Goal: Task Accomplishment & Management: Manage account settings

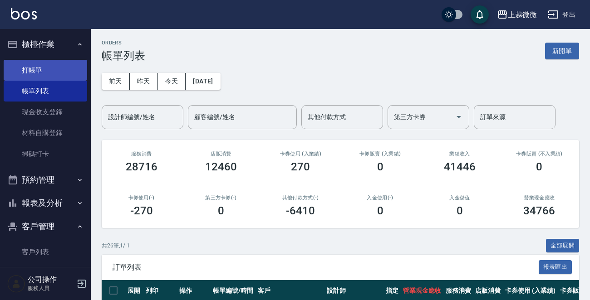
click at [57, 77] on link "打帳單" at bounding box center [45, 70] width 83 height 21
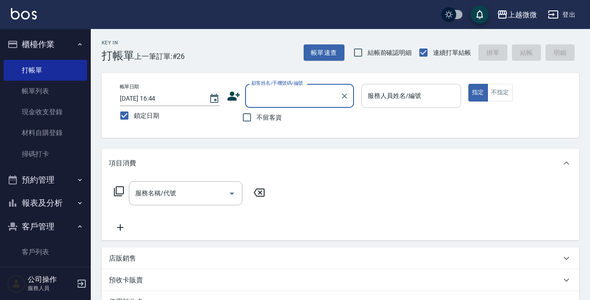
click at [381, 94] on div "服務人員姓名/編號 服務人員姓名/編號" at bounding box center [411, 96] width 100 height 24
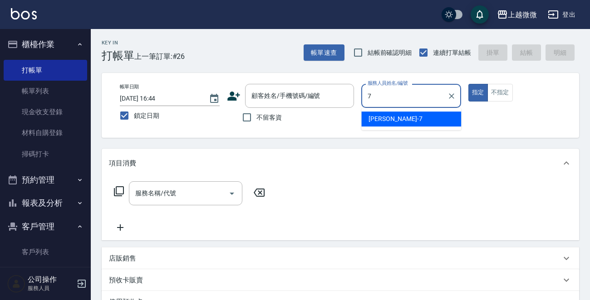
click at [389, 115] on div "[PERSON_NAME] -7" at bounding box center [411, 119] width 100 height 15
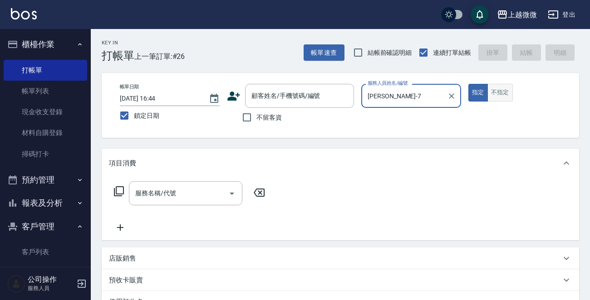
type input "[PERSON_NAME]-7"
click at [494, 91] on button "不指定" at bounding box center [499, 93] width 25 height 18
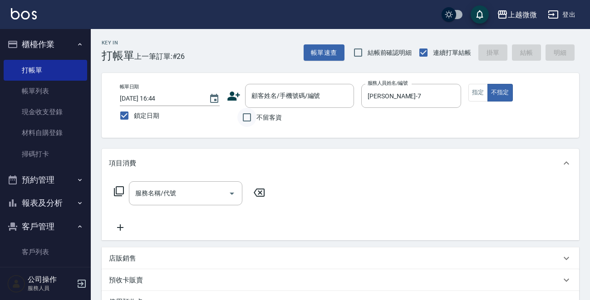
click at [248, 121] on input "不留客資" at bounding box center [246, 117] width 19 height 19
checkbox input "true"
click at [210, 193] on input "服務名稱/代號" at bounding box center [179, 194] width 92 height 16
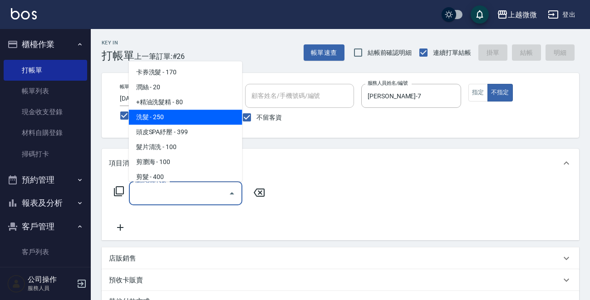
click at [193, 116] on span "洗髮 - 250" at bounding box center [185, 117] width 113 height 15
type input "洗髮(A03)"
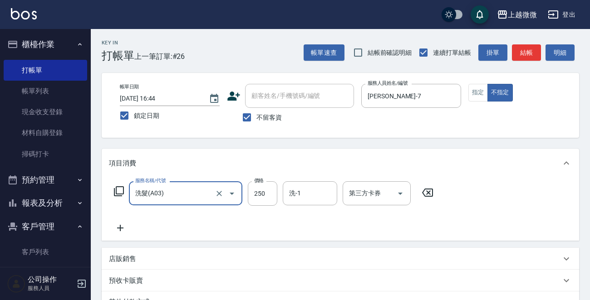
click at [117, 229] on icon at bounding box center [120, 228] width 23 height 11
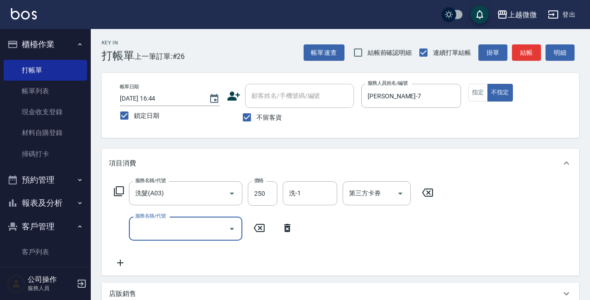
click at [161, 231] on input "服務名稱/代號" at bounding box center [179, 229] width 92 height 16
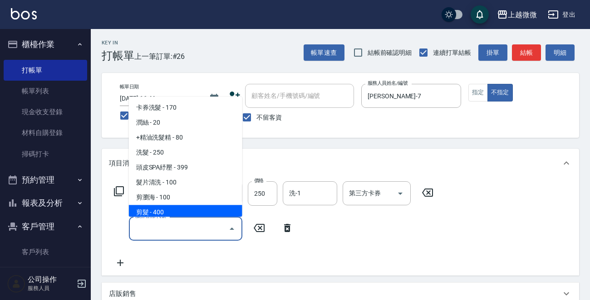
click at [170, 213] on span "剪髮 - 400" at bounding box center [185, 213] width 113 height 15
type input "剪髮(B02)"
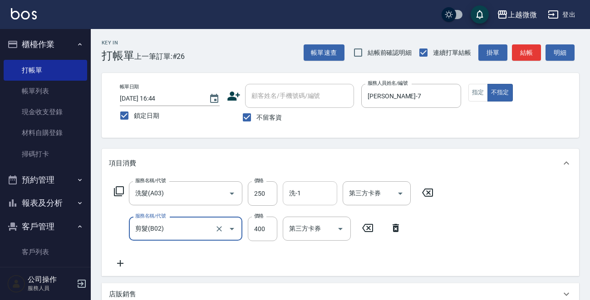
click at [308, 195] on input "洗-1" at bounding box center [310, 194] width 46 height 16
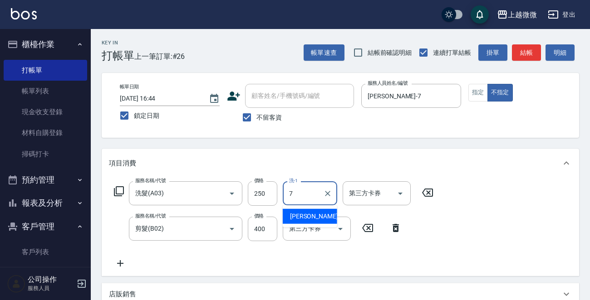
click at [308, 215] on span "[PERSON_NAME] -7" at bounding box center [317, 217] width 54 height 10
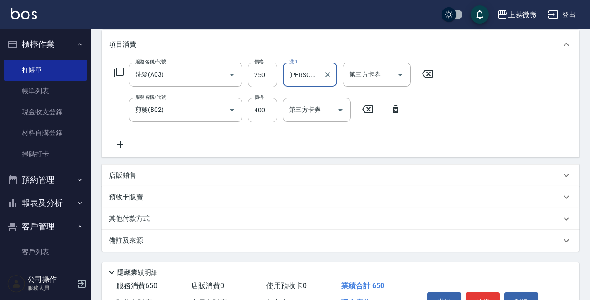
scroll to position [171, 0]
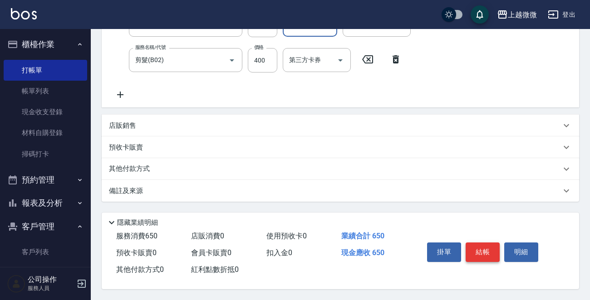
type input "[PERSON_NAME]-7"
click at [485, 245] on button "結帳" at bounding box center [482, 252] width 34 height 19
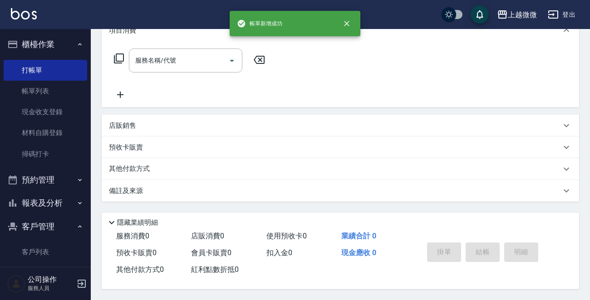
scroll to position [0, 0]
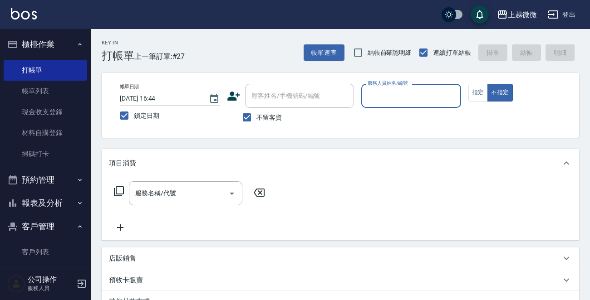
click at [430, 99] on input "服務人員姓名/編號" at bounding box center [411, 96] width 92 height 16
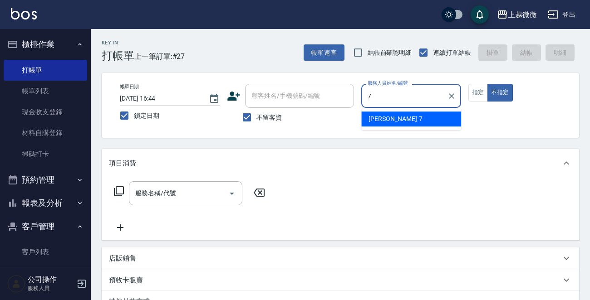
click at [418, 120] on div "[PERSON_NAME] -7" at bounding box center [411, 119] width 100 height 15
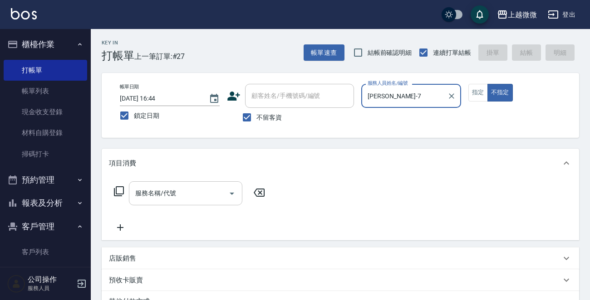
type input "[PERSON_NAME]-7"
click at [174, 199] on input "服務名稱/代號" at bounding box center [179, 194] width 92 height 16
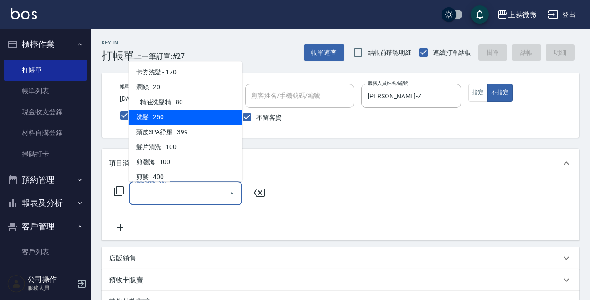
click at [180, 118] on span "洗髮 - 250" at bounding box center [185, 117] width 113 height 15
type input "洗髮(A03)"
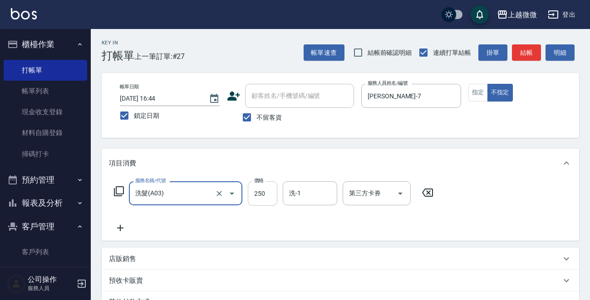
click at [267, 194] on input "250" at bounding box center [262, 193] width 29 height 24
type input "300"
click at [306, 199] on input "洗-1" at bounding box center [310, 194] width 46 height 16
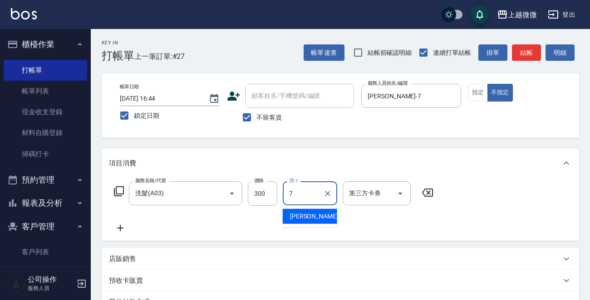
click at [311, 217] on div "[PERSON_NAME] -7" at bounding box center [310, 216] width 54 height 15
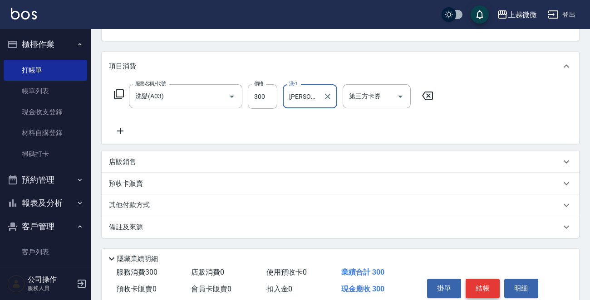
scroll to position [136, 0]
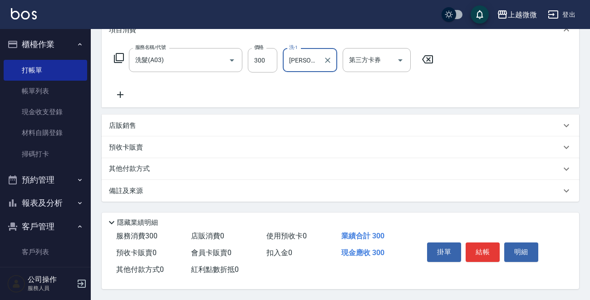
type input "[PERSON_NAME]-7"
click at [119, 90] on icon at bounding box center [120, 94] width 23 height 11
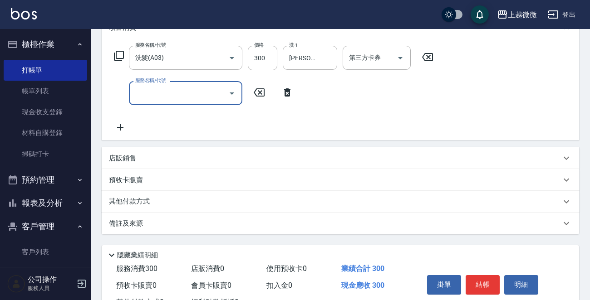
click at [150, 103] on div "服務名稱/代號" at bounding box center [185, 93] width 113 height 24
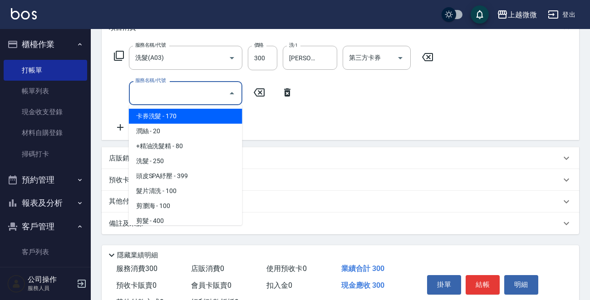
click at [164, 124] on ul "卡券洗髮 - 170 潤絲 - 20 +精油洗髮精 - 80 洗髮 - 250 頭皮SPA紓壓 - 399 髮片清洗 - 100 剪瀏海 - 100 剪髮 -…" at bounding box center [185, 165] width 113 height 120
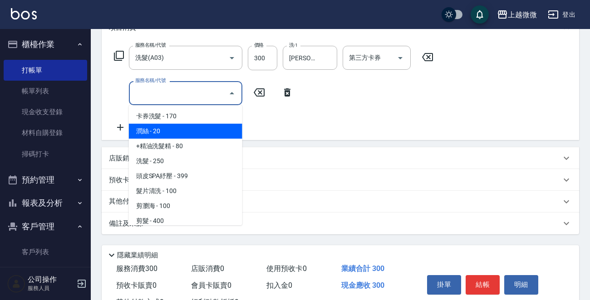
click at [164, 124] on span "潤絲 - 20" at bounding box center [185, 131] width 113 height 15
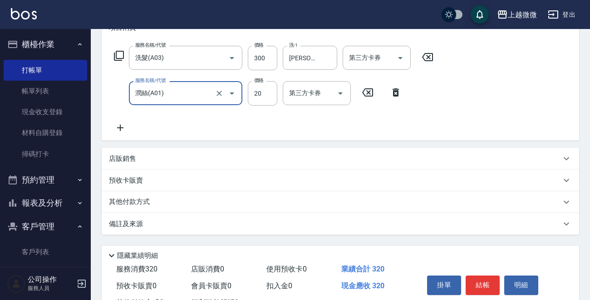
type input "潤絲(A01)"
click at [122, 126] on icon at bounding box center [120, 127] width 23 height 11
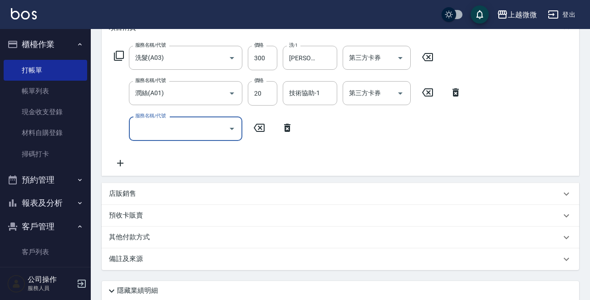
click at [166, 139] on div "服務名稱/代號" at bounding box center [185, 129] width 113 height 24
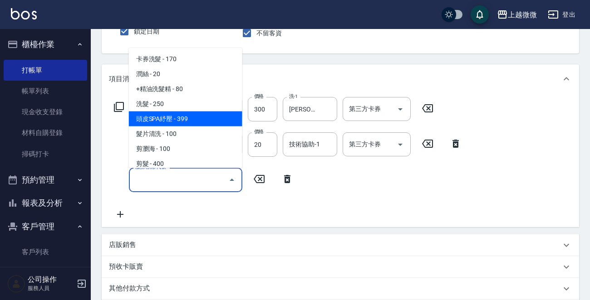
scroll to position [45, 0]
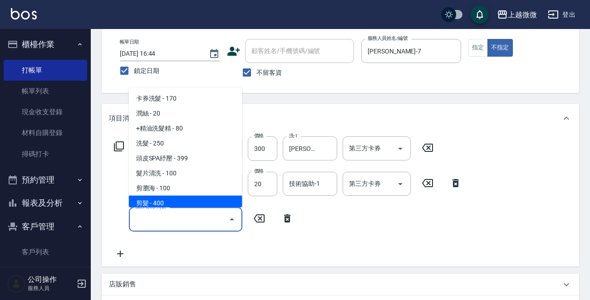
click at [193, 215] on input "服務名稱/代號" at bounding box center [179, 219] width 92 height 16
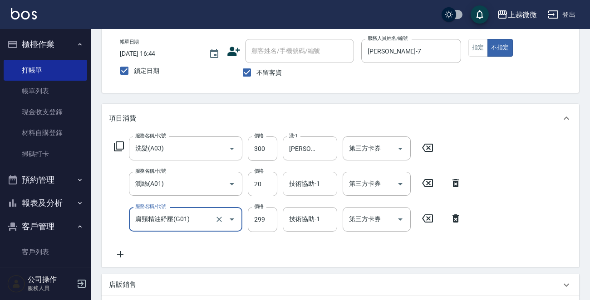
type input "肩頸精油紓壓(G01)"
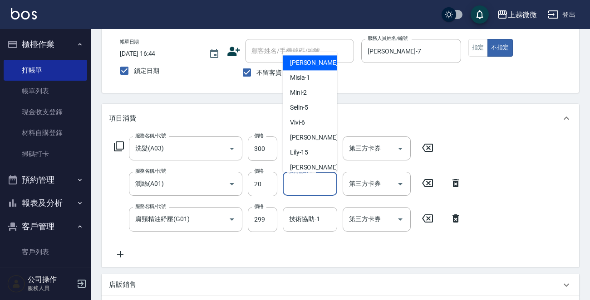
click at [307, 182] on input "技術協助-1" at bounding box center [310, 184] width 46 height 16
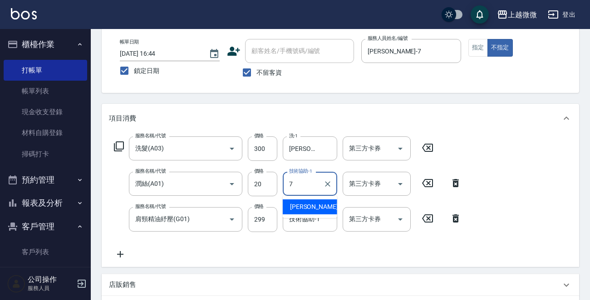
drag, startPoint x: 307, startPoint y: 202, endPoint x: 307, endPoint y: 215, distance: 12.7
click at [307, 202] on span "[PERSON_NAME] -7" at bounding box center [317, 207] width 54 height 10
type input "[PERSON_NAME]-7"
click at [308, 220] on div "技術協助-1 技術協助-1" at bounding box center [310, 219] width 54 height 24
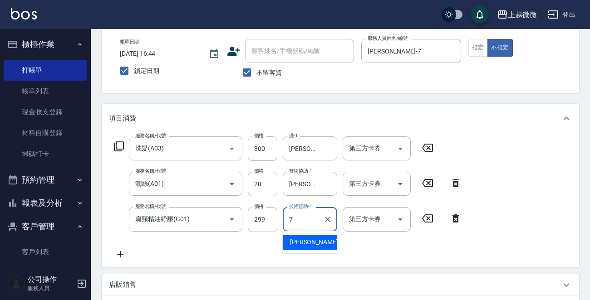
click at [306, 239] on span "[PERSON_NAME] -7" at bounding box center [317, 243] width 54 height 10
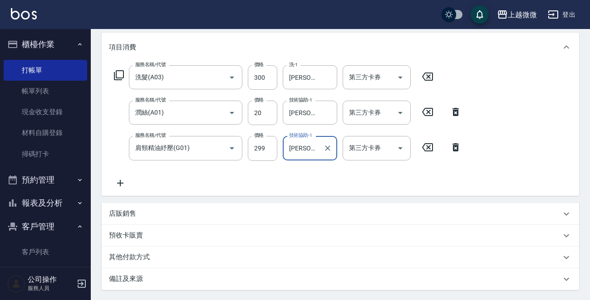
scroll to position [116, 0]
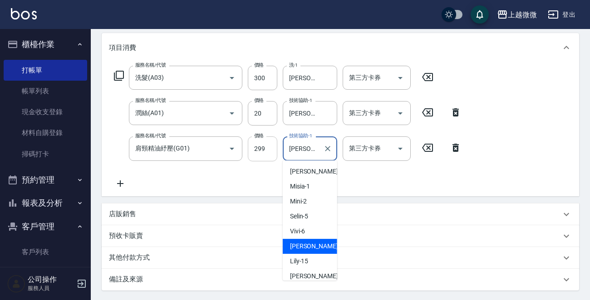
drag, startPoint x: 287, startPoint y: 147, endPoint x: 263, endPoint y: 147, distance: 23.6
click at [263, 147] on div "服務名稱/代號 肩頸精油紓壓(G01) 服務名稱/代號 價格 299 價格 技術協助-1 [PERSON_NAME]-7 技術協助-1 第三方卡券 第三方卡券" at bounding box center [288, 149] width 358 height 24
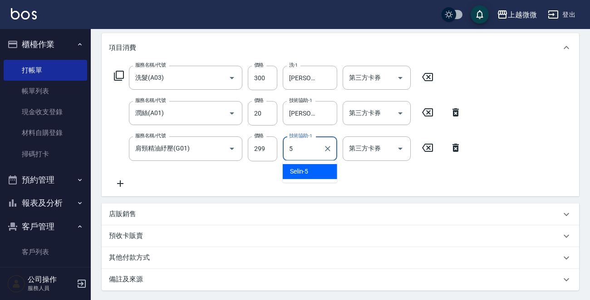
click at [299, 171] on span "Selin -5" at bounding box center [299, 172] width 19 height 10
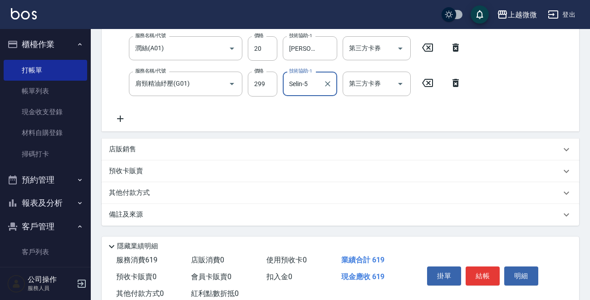
scroll to position [206, 0]
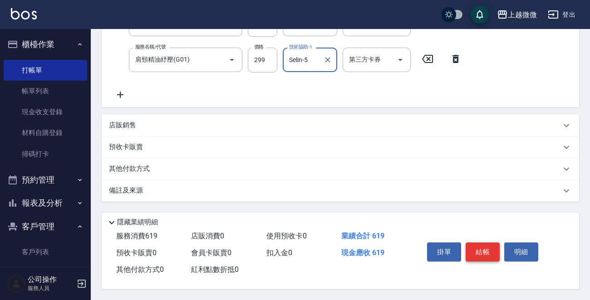
type input "Selin-5"
click at [476, 250] on button "結帳" at bounding box center [482, 252] width 34 height 19
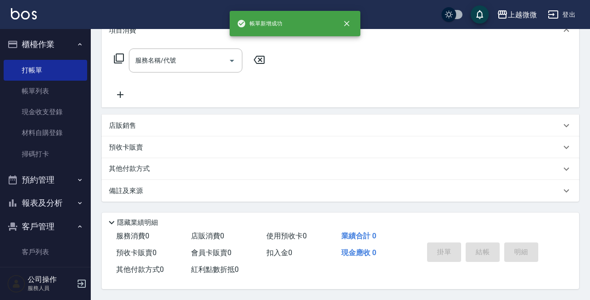
scroll to position [0, 0]
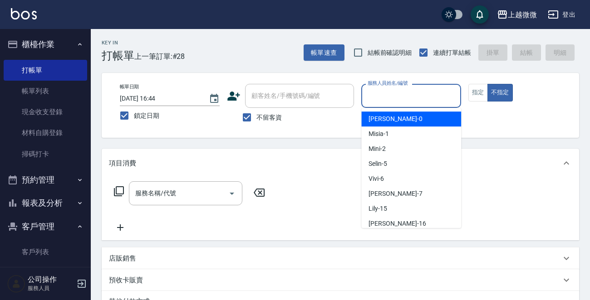
click at [404, 97] on input "服務人員姓名/編號" at bounding box center [411, 96] width 92 height 16
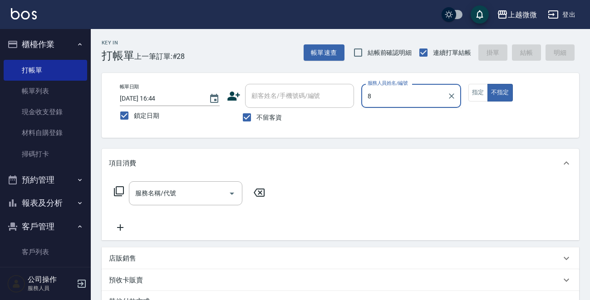
click at [325, 96] on div "帳單日期 [DATE] 16:44 鎖定日期 顧客姓名/手機號碼/編號 顧客姓名/手機號碼/編號 不留客資 服務人員姓名/編號 8 服務人員姓名/編號 指定 …" at bounding box center [340, 105] width 455 height 43
click at [376, 117] on span "[PERSON_NAME] -7" at bounding box center [395, 119] width 54 height 10
type input "[PERSON_NAME]-7"
click at [173, 206] on div "服務名稱/代號 服務名稱/代號" at bounding box center [190, 207] width 162 height 52
click at [174, 202] on div "服務名稱/代號" at bounding box center [185, 193] width 113 height 24
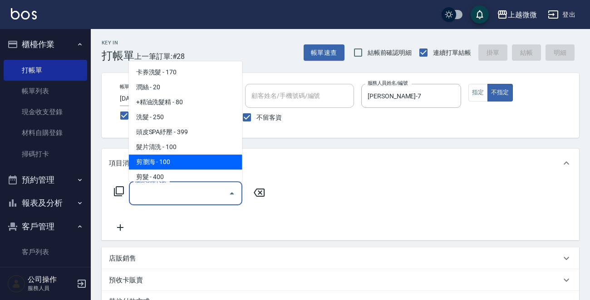
click at [182, 161] on span "剪瀏海 - 100" at bounding box center [185, 162] width 113 height 15
type input "剪瀏海(B01)"
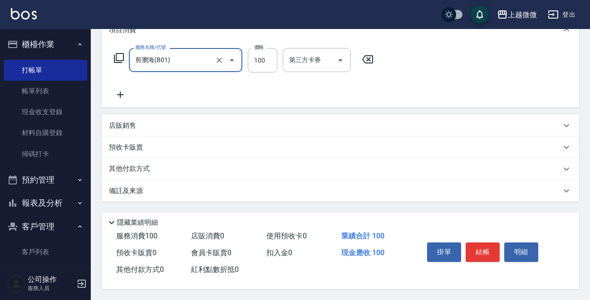
scroll to position [136, 0]
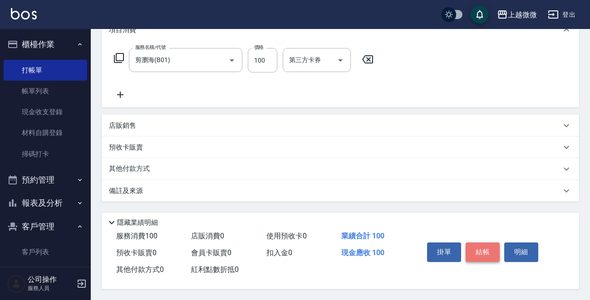
click at [485, 253] on button "結帳" at bounding box center [482, 252] width 34 height 19
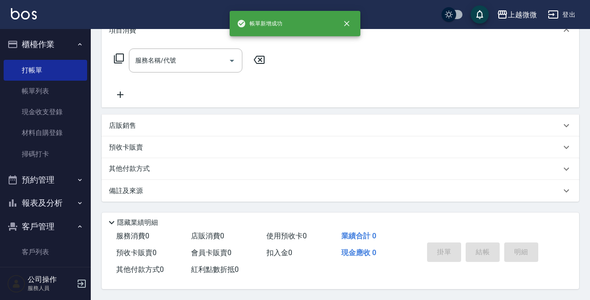
scroll to position [0, 0]
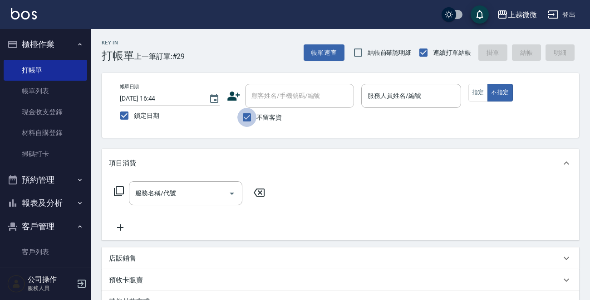
click at [247, 113] on input "不留客資" at bounding box center [246, 117] width 19 height 19
checkbox input "false"
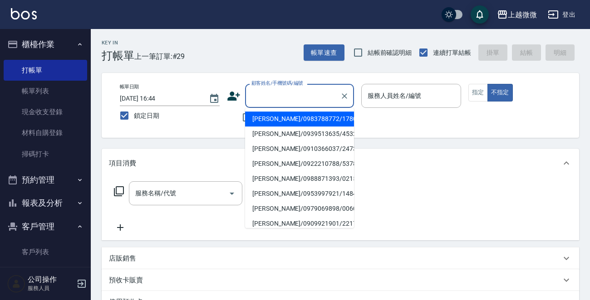
click at [279, 98] on input "顧客姓名/手機號碼/編號" at bounding box center [292, 96] width 87 height 16
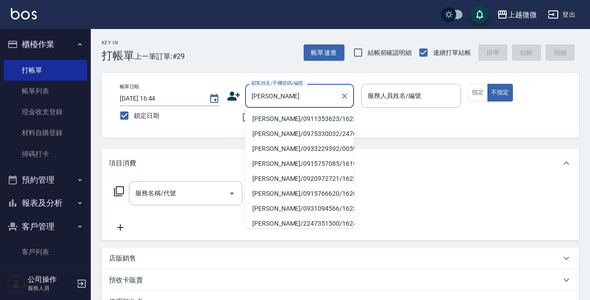
click at [309, 118] on li "[PERSON_NAME]/0911353623/1625" at bounding box center [299, 119] width 109 height 15
type input "[PERSON_NAME]/0911353623/1625"
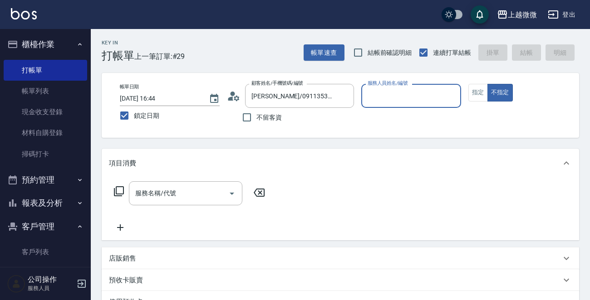
type input "Vivi-6"
click at [474, 93] on button "指定" at bounding box center [478, 93] width 20 height 18
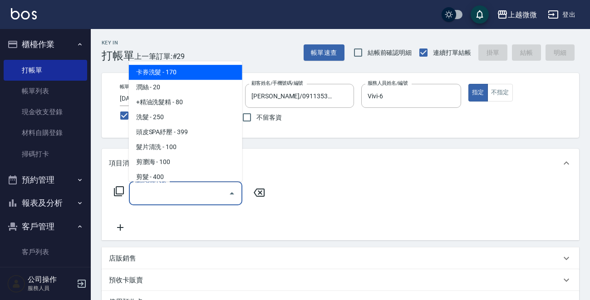
click at [183, 191] on input "服務名稱/代號" at bounding box center [179, 194] width 92 height 16
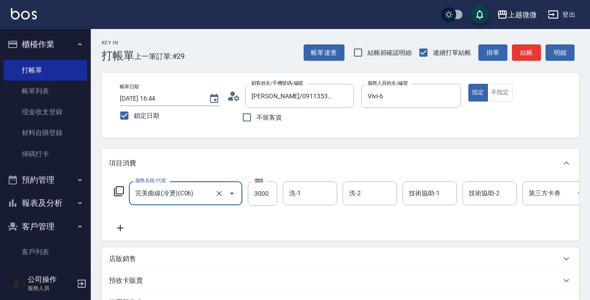
type input "完美曲線(冷燙)(C06)"
type input "2"
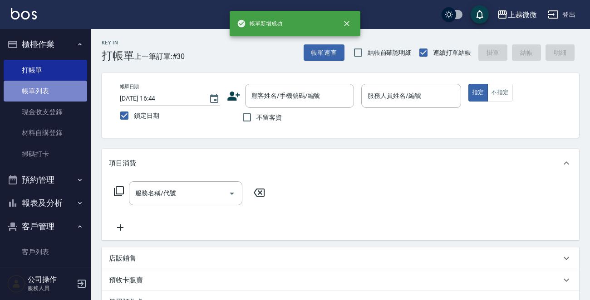
click at [49, 84] on link "帳單列表" at bounding box center [45, 91] width 83 height 21
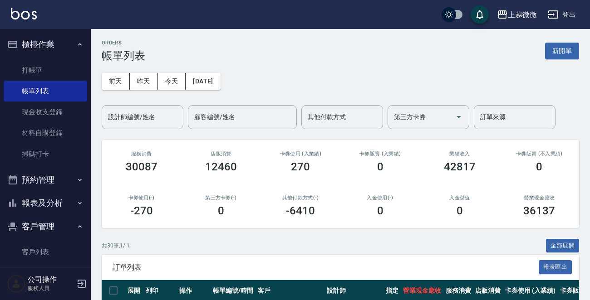
scroll to position [136, 0]
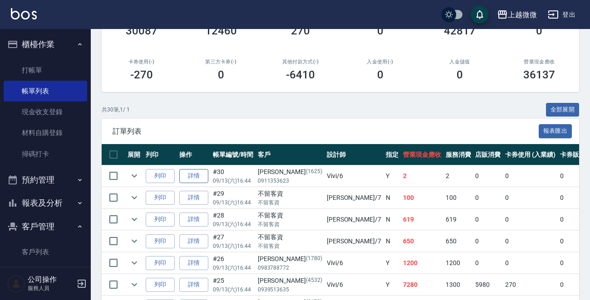
click at [200, 177] on link "詳情" at bounding box center [193, 176] width 29 height 14
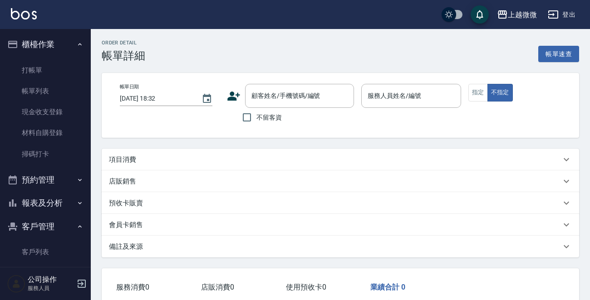
type input "[DATE] 16:44"
type input "Vivi-6"
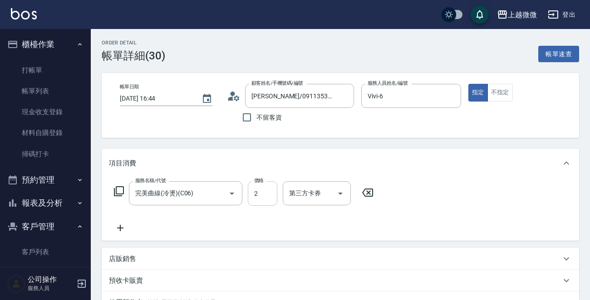
type input "[PERSON_NAME]/0911353623/1625"
type input "完美曲線(冷燙)(C06)"
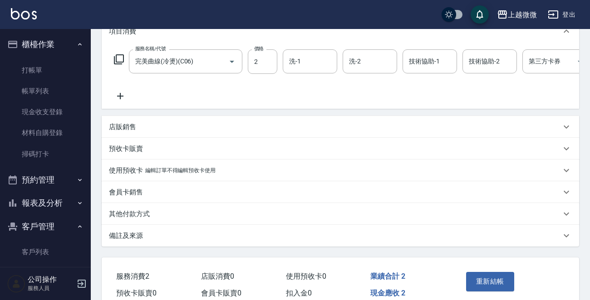
scroll to position [136, 0]
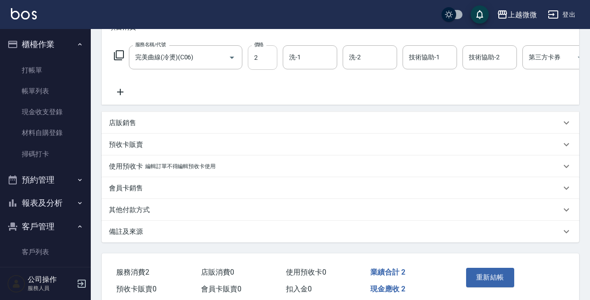
click at [261, 54] on input "2" at bounding box center [262, 57] width 29 height 24
type input "2625"
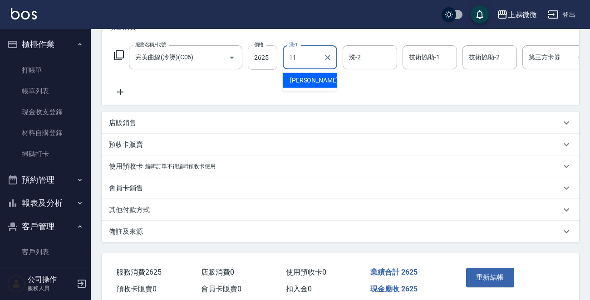
type input "[PERSON_NAME]-11"
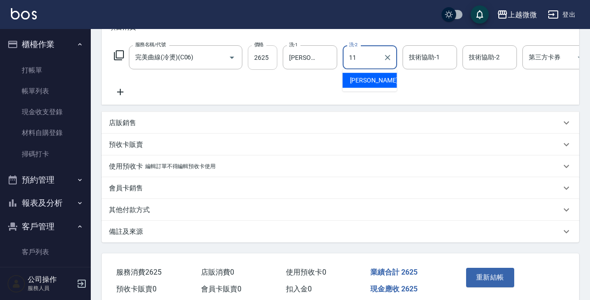
type input "[PERSON_NAME]-11"
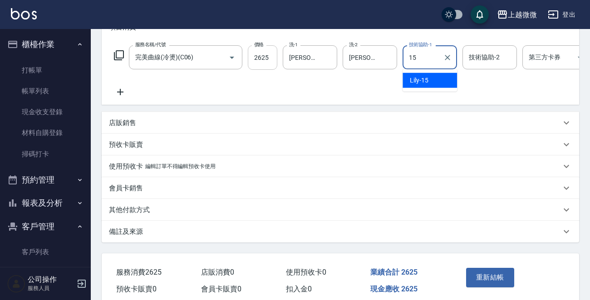
type input "Lily-15"
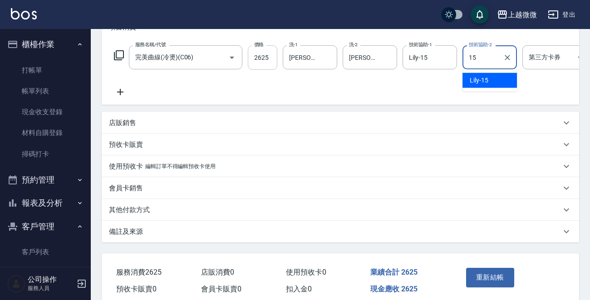
type input "Lily-15"
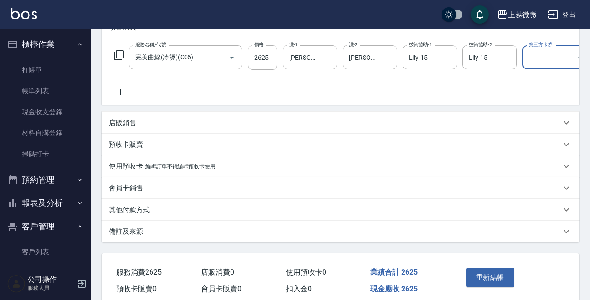
click at [131, 128] on p "店販銷售" at bounding box center [122, 123] width 27 height 10
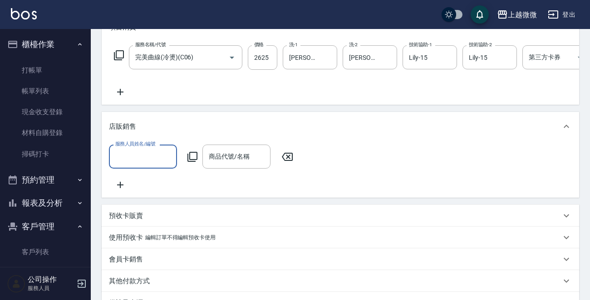
scroll to position [0, 0]
click at [142, 165] on input "服務人員姓名/編號" at bounding box center [143, 157] width 60 height 16
type input "65"
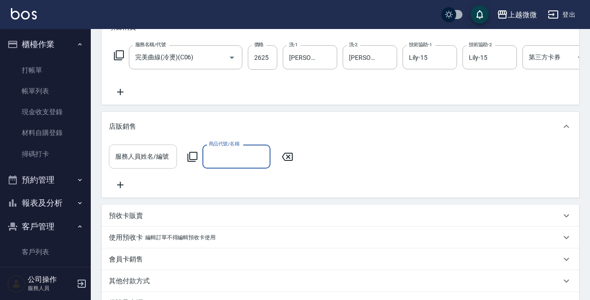
click at [128, 164] on input "服務人員姓名/編號" at bounding box center [143, 157] width 60 height 16
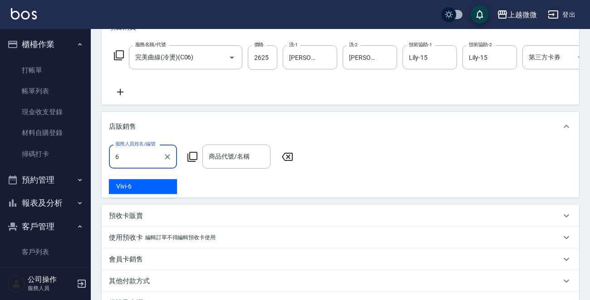
type input "Vivi-6"
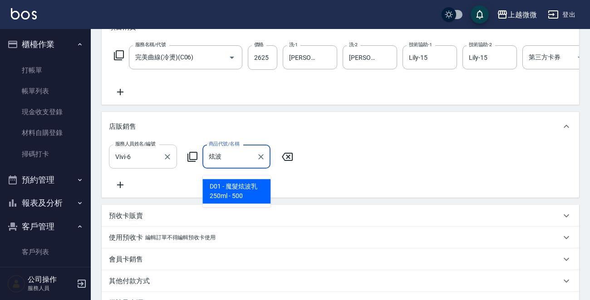
type input "魔髮炫波乳250ml"
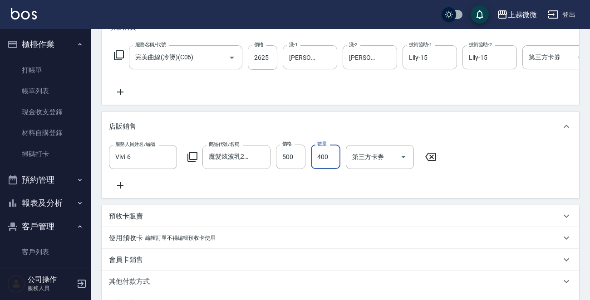
drag, startPoint x: 328, startPoint y: 166, endPoint x: 313, endPoint y: 166, distance: 14.1
click at [313, 166] on input "400" at bounding box center [325, 157] width 29 height 24
type input "1"
click at [294, 164] on input "500" at bounding box center [290, 157] width 29 height 24
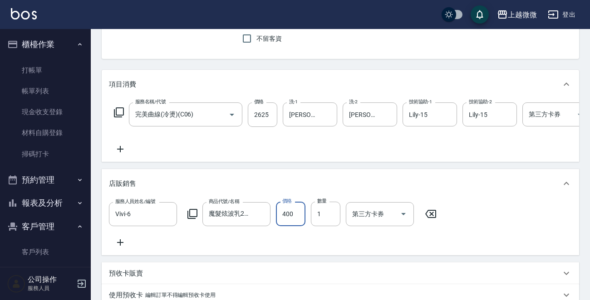
scroll to position [260, 0]
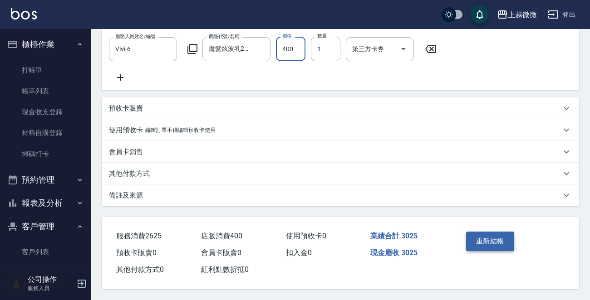
type input "400"
click at [489, 237] on button "重新結帳" at bounding box center [490, 241] width 48 height 19
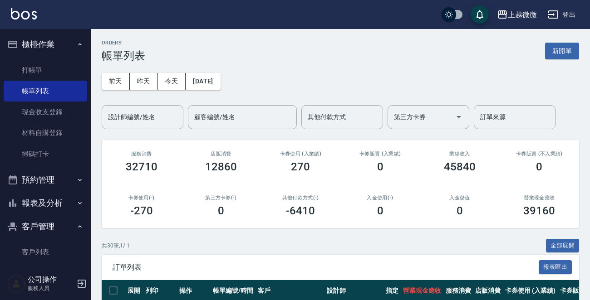
click at [64, 203] on button "報表及分析" at bounding box center [45, 203] width 83 height 24
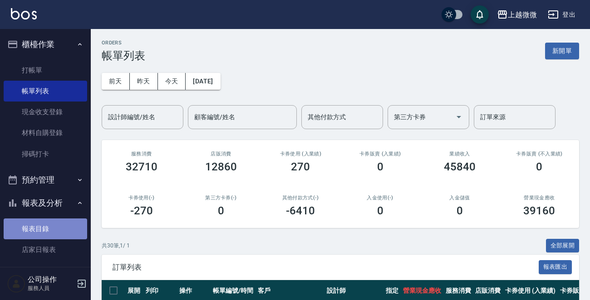
click at [48, 227] on link "報表目錄" at bounding box center [45, 229] width 83 height 21
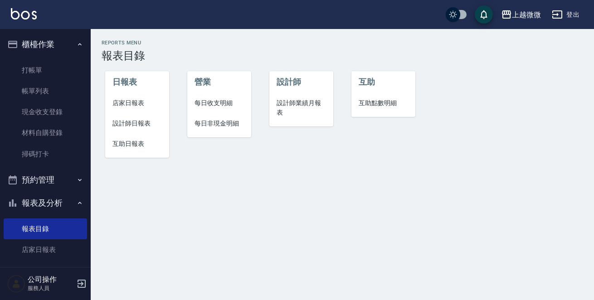
click at [142, 104] on span "店家日報表" at bounding box center [137, 103] width 49 height 10
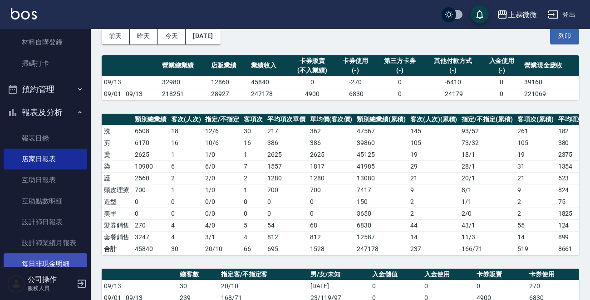
scroll to position [181, 0]
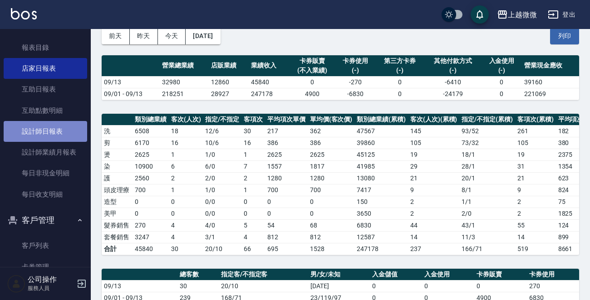
click at [58, 132] on link "設計師日報表" at bounding box center [45, 131] width 83 height 21
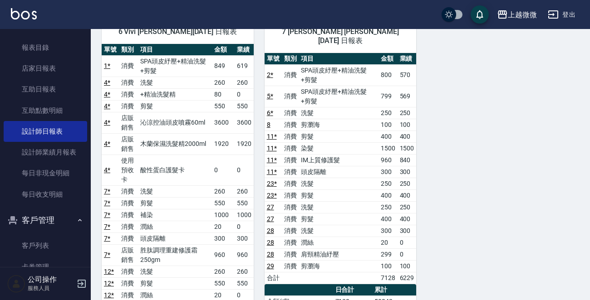
scroll to position [590, 0]
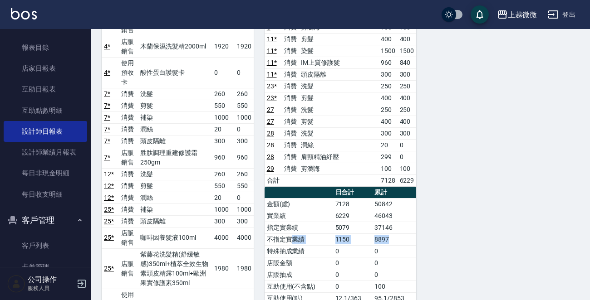
drag, startPoint x: 290, startPoint y: 225, endPoint x: 412, endPoint y: 225, distance: 122.0
click at [412, 234] on tr "不指定實業績 1150 8897" at bounding box center [340, 240] width 152 height 12
click at [362, 234] on td "1150" at bounding box center [352, 240] width 39 height 12
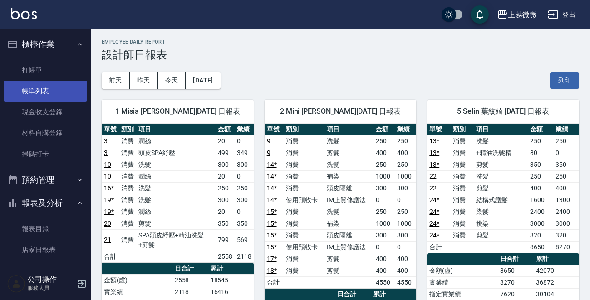
scroll to position [0, 0]
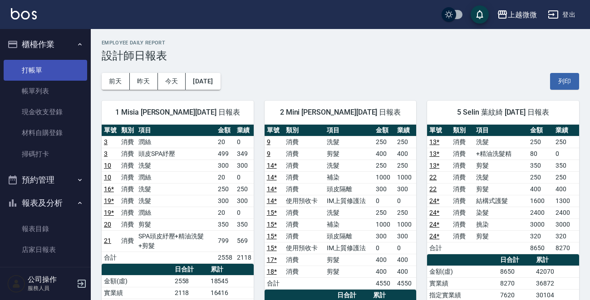
click at [41, 70] on link "打帳單" at bounding box center [45, 70] width 83 height 21
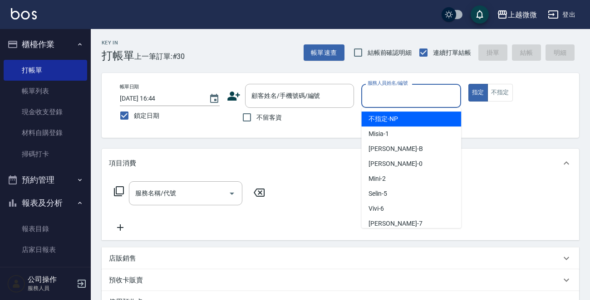
click at [398, 92] on div "服務人員姓名/編號 服務人員姓名/編號" at bounding box center [411, 96] width 100 height 24
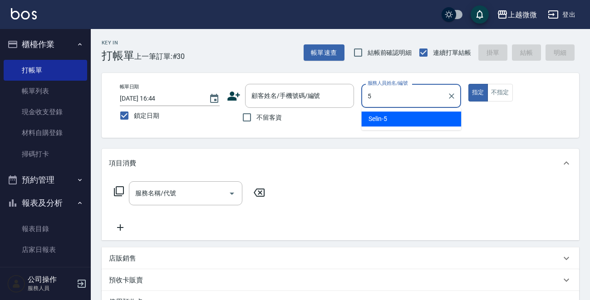
click at [396, 113] on div "Selin -5" at bounding box center [411, 119] width 100 height 15
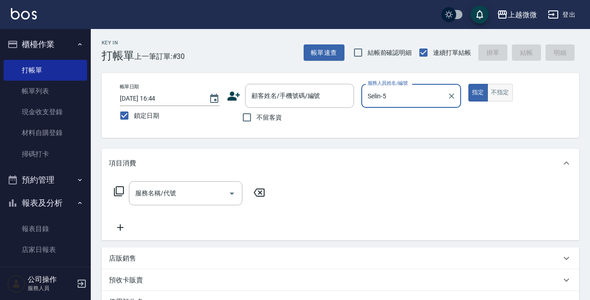
type input "Selin-5"
click at [500, 93] on button "不指定" at bounding box center [499, 93] width 25 height 18
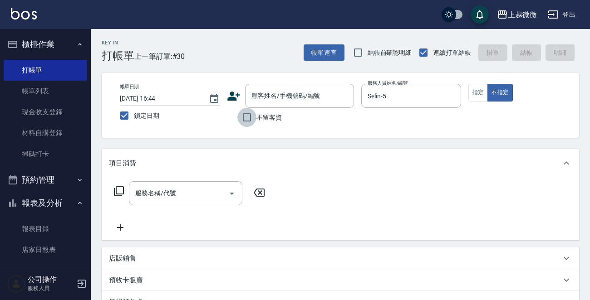
click at [245, 117] on input "不留客資" at bounding box center [246, 117] width 19 height 19
checkbox input "true"
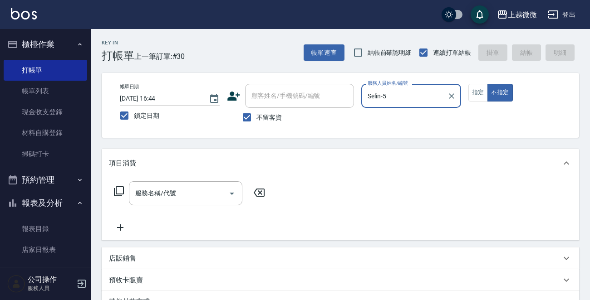
click at [159, 195] on div "服務名稱/代號 服務名稱/代號" at bounding box center [185, 193] width 113 height 24
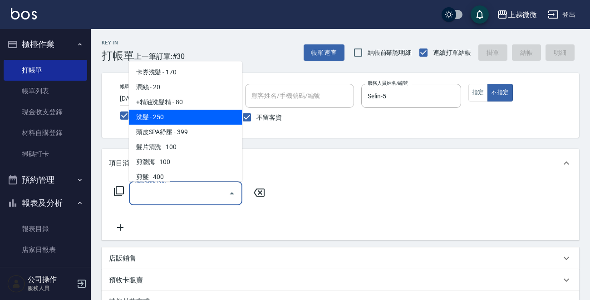
click at [179, 121] on span "洗髮 - 250" at bounding box center [185, 117] width 113 height 15
type input "洗髮(A03)"
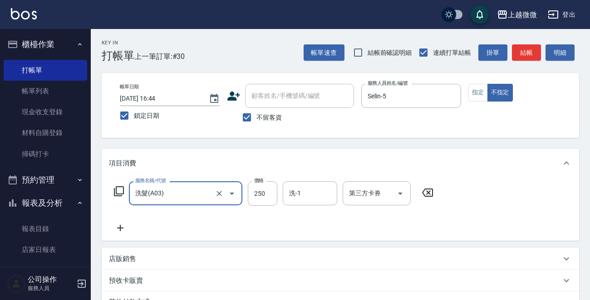
click at [119, 227] on icon at bounding box center [120, 228] width 23 height 11
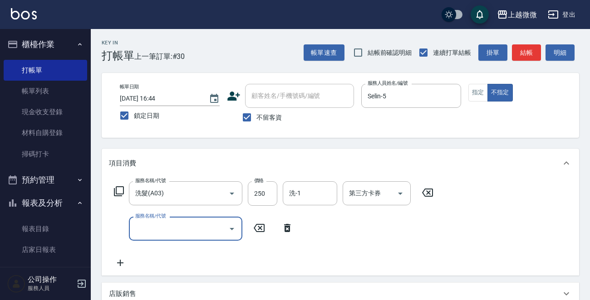
click at [156, 225] on input "服務名稱/代號" at bounding box center [179, 229] width 92 height 16
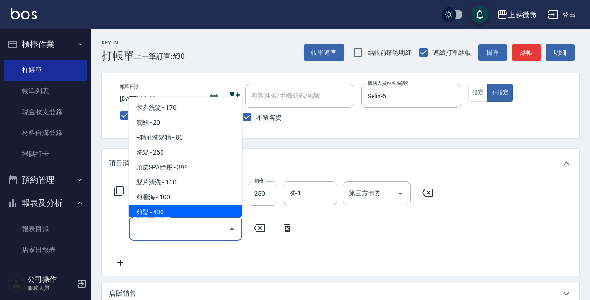
click at [170, 213] on span "剪髮 - 400" at bounding box center [185, 213] width 113 height 15
type input "剪髮(B02)"
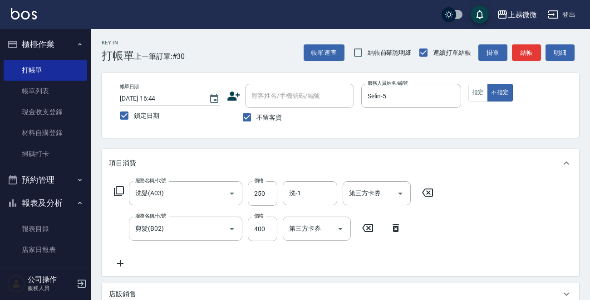
click at [122, 259] on icon at bounding box center [120, 263] width 23 height 11
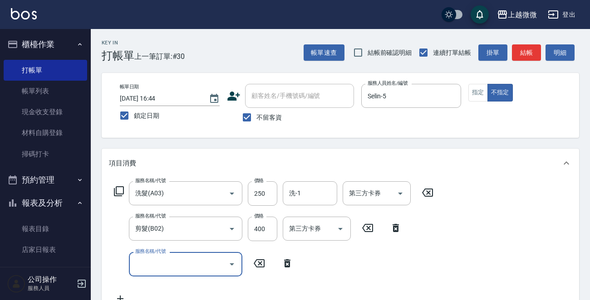
drag, startPoint x: 122, startPoint y: 259, endPoint x: 168, endPoint y: 257, distance: 45.9
click at [168, 259] on input "服務名稱/代號" at bounding box center [179, 264] width 92 height 16
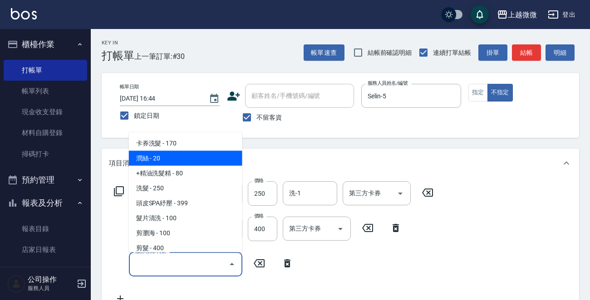
click at [180, 159] on span "潤絲 - 20" at bounding box center [185, 158] width 113 height 15
type input "潤絲(A01)"
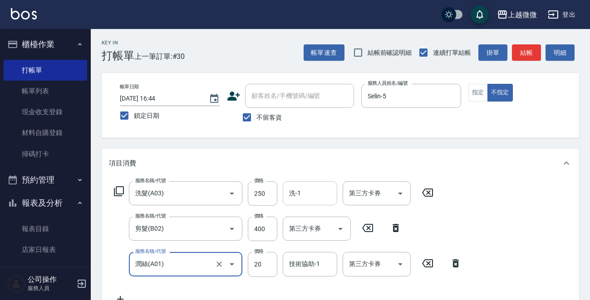
click at [300, 186] on input "洗-1" at bounding box center [310, 194] width 46 height 16
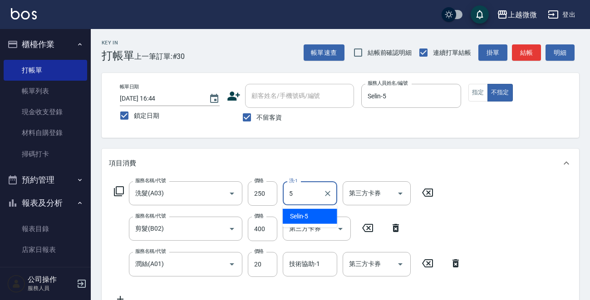
click at [315, 215] on div "Selin -5" at bounding box center [310, 216] width 54 height 15
type input "Selin-5"
click at [306, 263] on div "技術協助-1 技術協助-1" at bounding box center [310, 264] width 54 height 24
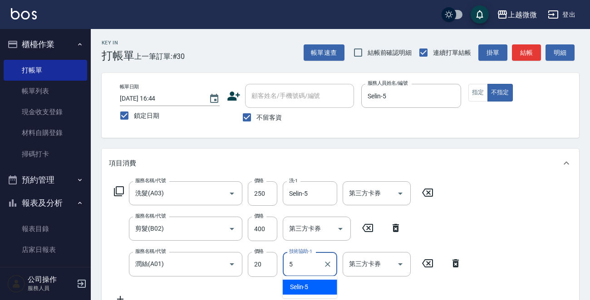
click at [314, 285] on div "Selin -5" at bounding box center [310, 287] width 54 height 15
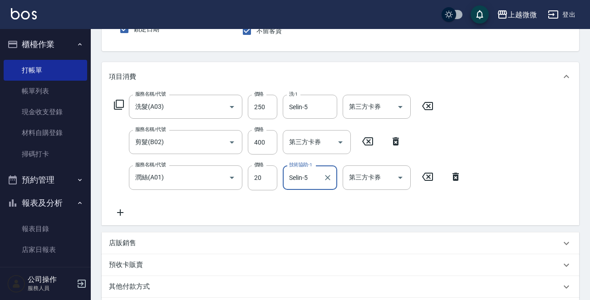
scroll to position [206, 0]
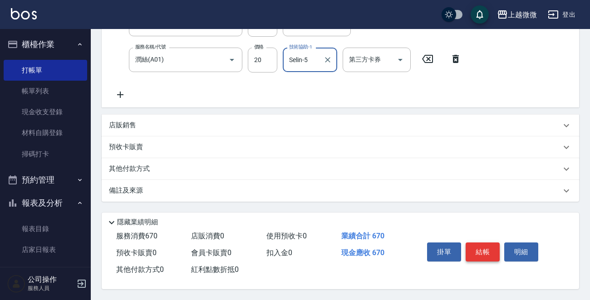
type input "Selin-5"
click at [480, 253] on button "結帳" at bounding box center [482, 252] width 34 height 19
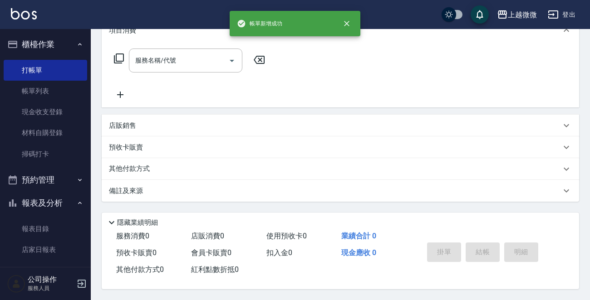
scroll to position [0, 0]
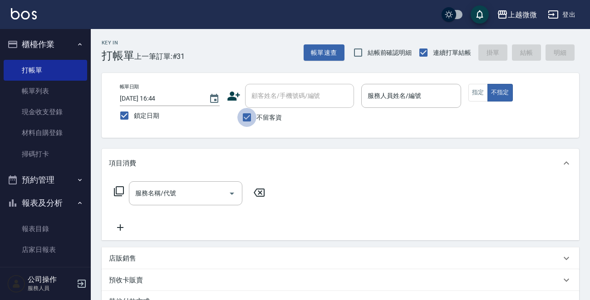
click at [249, 116] on input "不留客資" at bounding box center [246, 117] width 19 height 19
checkbox input "false"
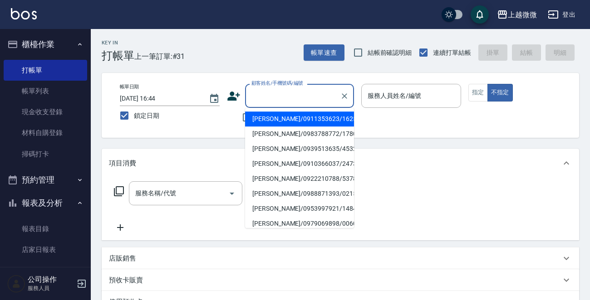
click at [259, 92] on div "顧客姓名/手機號碼/編號 顧客姓名/手機號碼/編號" at bounding box center [299, 96] width 109 height 24
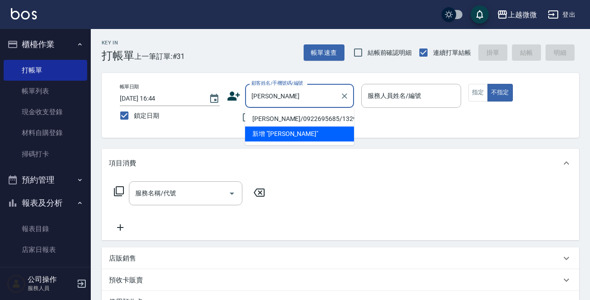
click at [289, 116] on li "[PERSON_NAME]/0922695685/1329" at bounding box center [299, 119] width 109 height 15
type input "[PERSON_NAME]/0922695685/1329"
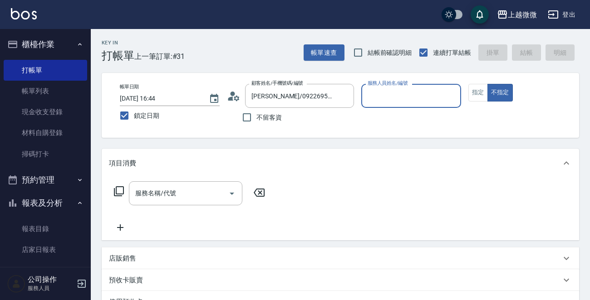
type input "Vivi-6"
click at [476, 94] on button "指定" at bounding box center [478, 93] width 20 height 18
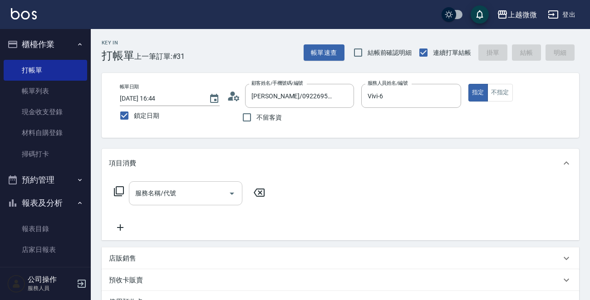
click at [192, 196] on input "服務名稱/代號" at bounding box center [179, 194] width 92 height 16
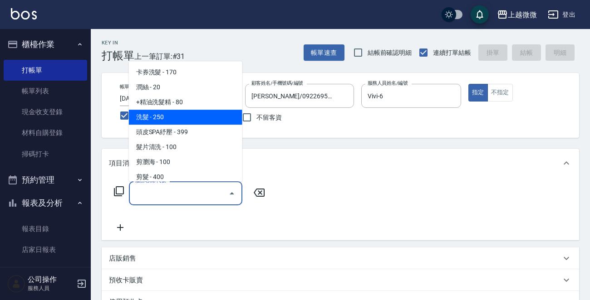
click at [186, 114] on span "洗髮 - 250" at bounding box center [185, 117] width 113 height 15
type input "洗髮(A03)"
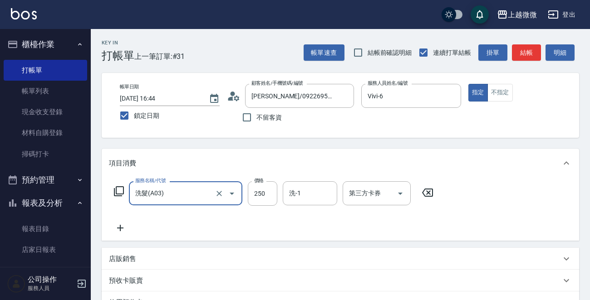
click at [122, 228] on icon at bounding box center [120, 228] width 23 height 11
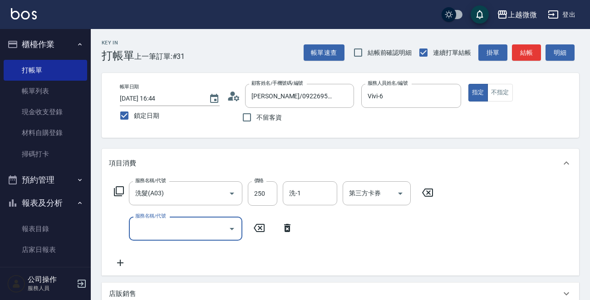
click at [166, 229] on input "服務名稱/代號" at bounding box center [179, 229] width 92 height 16
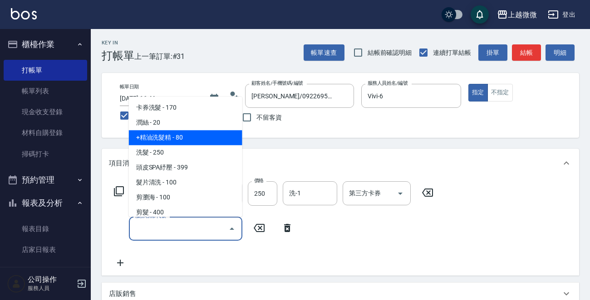
click at [196, 137] on span "+精油洗髮精 - 80" at bounding box center [185, 138] width 113 height 15
type input "+精油洗髮精(A02)"
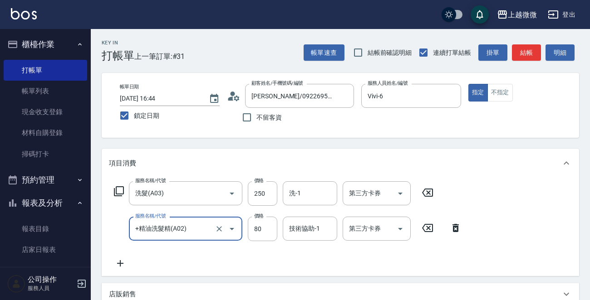
click at [119, 263] on icon at bounding box center [120, 263] width 6 height 6
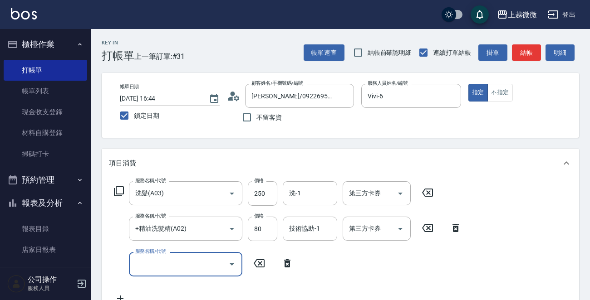
click at [170, 262] on input "服務名稱/代號" at bounding box center [179, 264] width 92 height 16
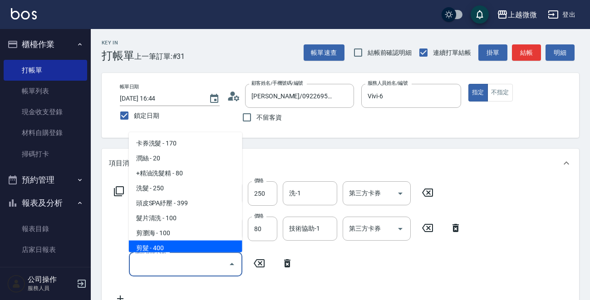
drag, startPoint x: 180, startPoint y: 239, endPoint x: 177, endPoint y: 244, distance: 5.7
click at [177, 244] on ul "卡券洗髮 - 170 潤絲 - 20 +精油洗髮精 - 80 洗髮 - 250 頭皮SPA紓壓 - 399 髮片清洗 - 100 剪瀏海 - 100 剪髮 -…" at bounding box center [185, 192] width 113 height 120
click at [177, 244] on span "剪髮 - 400" at bounding box center [185, 248] width 113 height 15
type input "剪髮(B02)"
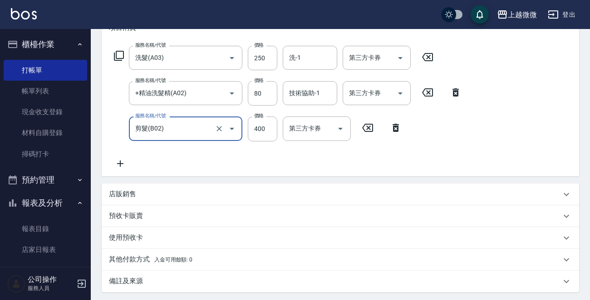
scroll to position [136, 0]
click at [121, 164] on icon at bounding box center [120, 163] width 23 height 11
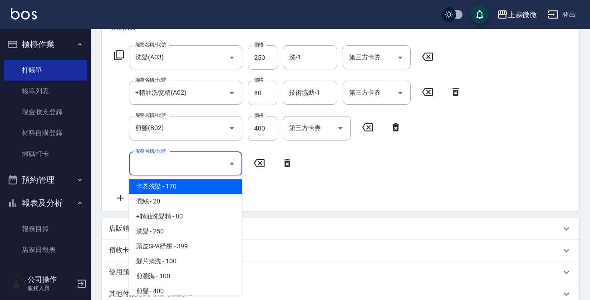
click at [152, 164] on input "服務名稱/代號" at bounding box center [179, 164] width 92 height 16
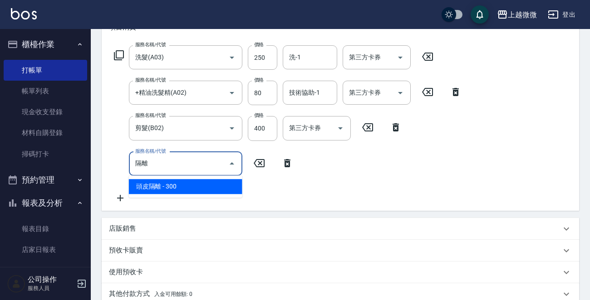
click at [186, 181] on span "頭皮隔離 - 300" at bounding box center [185, 186] width 113 height 15
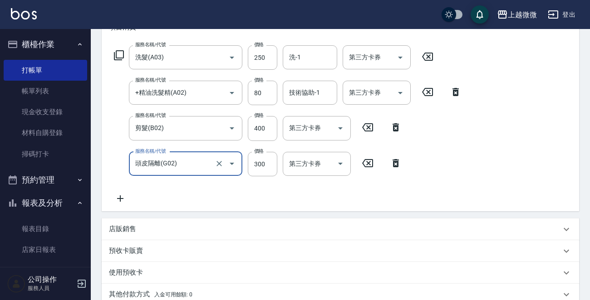
type input "頭皮隔離(G02)"
click at [120, 199] on icon at bounding box center [120, 199] width 6 height 6
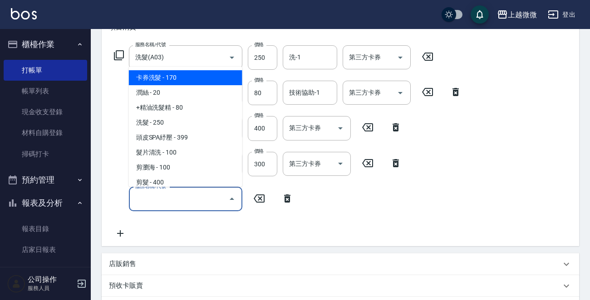
click at [154, 199] on input "服務名稱/代號" at bounding box center [179, 199] width 92 height 16
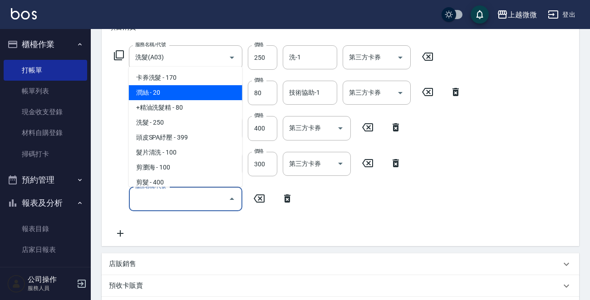
click at [169, 93] on span "潤絲 - 20" at bounding box center [185, 92] width 113 height 15
type input "潤絲(A01)"
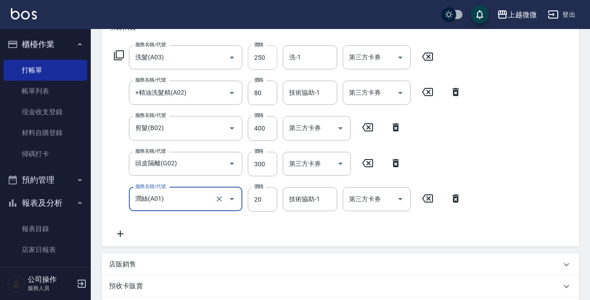
click at [265, 55] on input "250" at bounding box center [262, 57] width 29 height 24
type input "260"
click at [322, 58] on input "洗-1" at bounding box center [310, 57] width 46 height 16
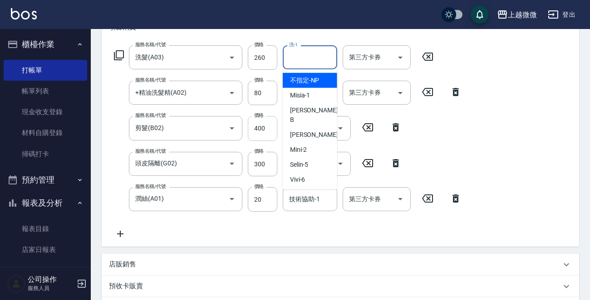
click at [260, 126] on input "400" at bounding box center [262, 128] width 29 height 24
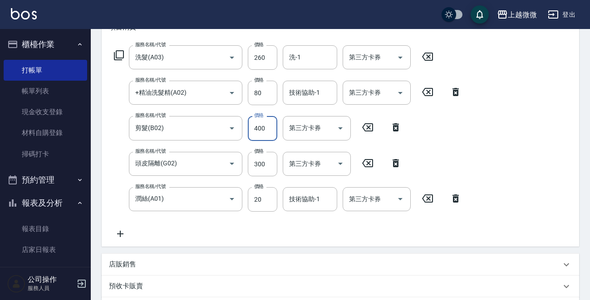
click at [262, 126] on input "400" at bounding box center [262, 128] width 29 height 24
type input "500"
click at [211, 156] on input "頭皮隔離(G02)" at bounding box center [173, 164] width 80 height 16
click at [259, 159] on input "300" at bounding box center [262, 164] width 29 height 24
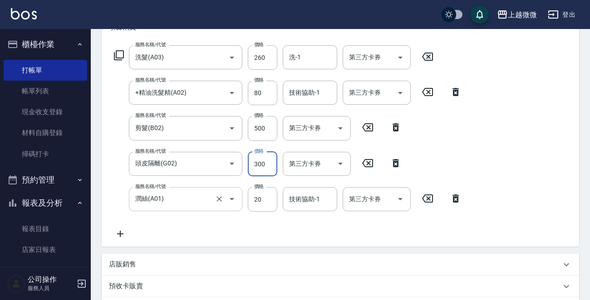
click at [186, 200] on input "潤絲(A01)" at bounding box center [173, 199] width 80 height 16
click at [257, 199] on input "20" at bounding box center [262, 199] width 29 height 24
click at [193, 221] on div "服務名稱/代號 洗髮(A03) 服務名稱/代號 價格 260 價格 洗-1 洗-1 第三方卡券 第三方卡券 服務名稱/代號 +精油洗髮精(A02) 服務名稱/…" at bounding box center [288, 142] width 358 height 194
click at [117, 231] on icon at bounding box center [120, 234] width 23 height 11
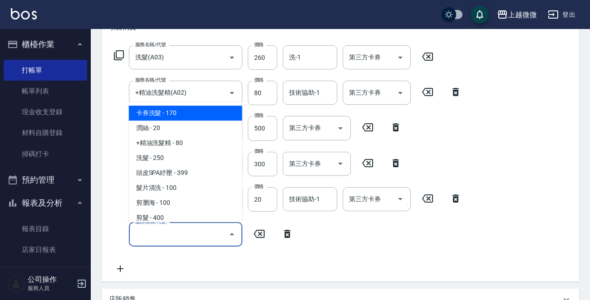
click at [193, 240] on input "服務名稱/代號" at bounding box center [179, 235] width 92 height 16
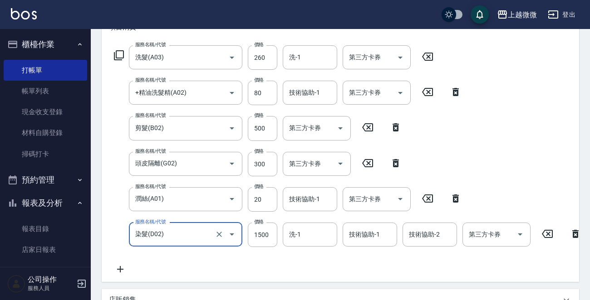
type input "染髮(D02)"
type input "1725"
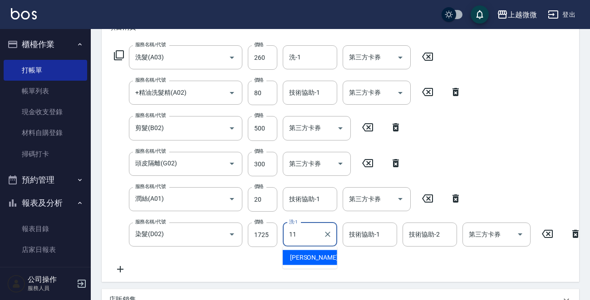
type input "[PERSON_NAME]-11"
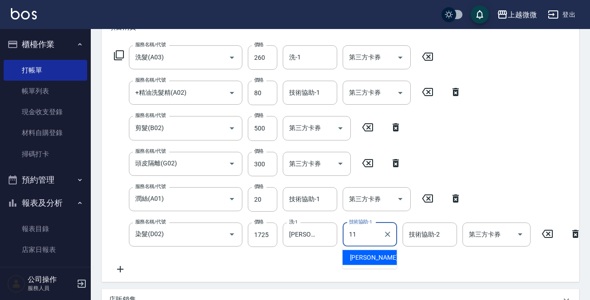
type input "[PERSON_NAME]-11"
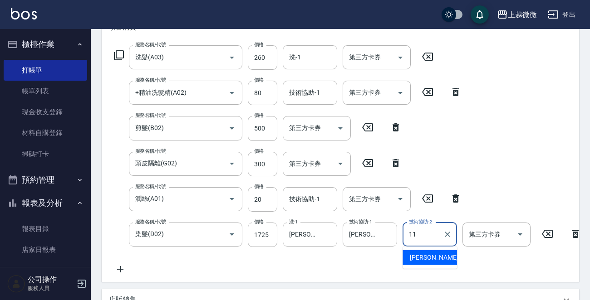
type input "[PERSON_NAME]-11"
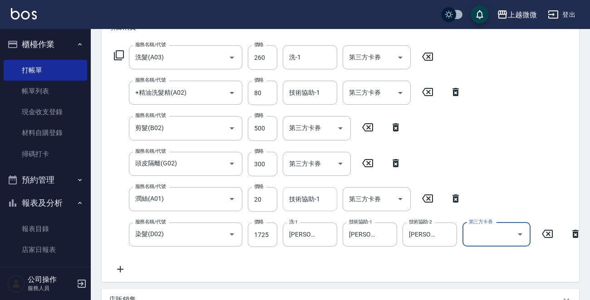
click at [306, 204] on input "技術協助-1" at bounding box center [310, 199] width 46 height 16
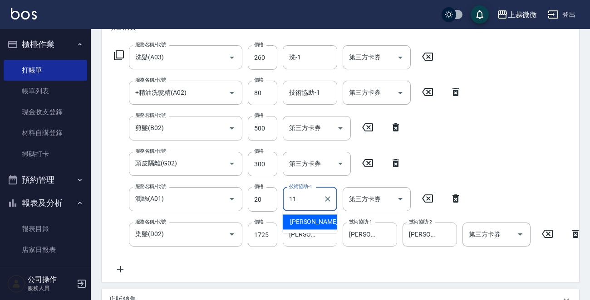
click at [309, 218] on span "[PERSON_NAME] -11" at bounding box center [318, 222] width 57 height 10
type input "[PERSON_NAME]-11"
click at [307, 85] on input "技術協助-1" at bounding box center [310, 93] width 46 height 16
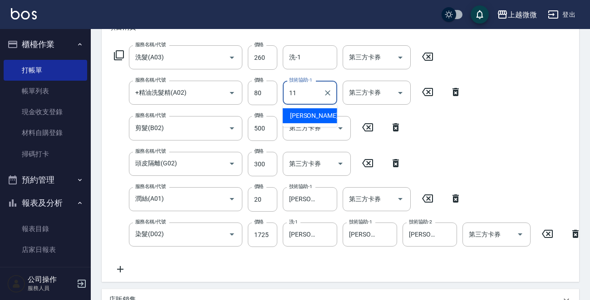
click at [309, 113] on span "[PERSON_NAME] -11" at bounding box center [318, 116] width 57 height 10
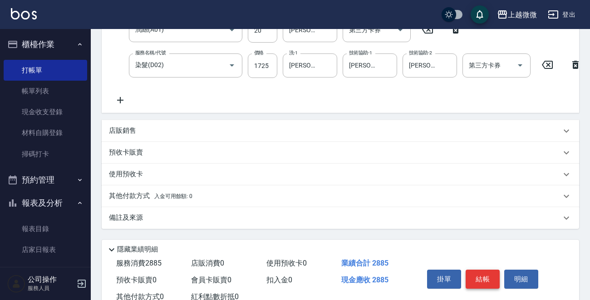
scroll to position [342, 0]
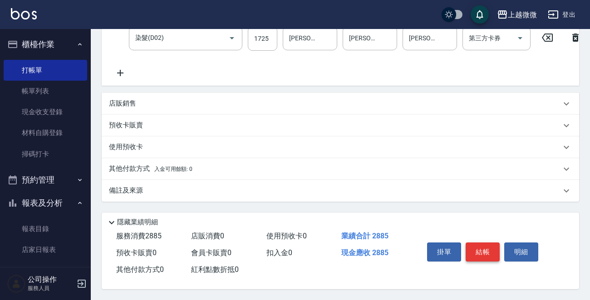
type input "[PERSON_NAME]-11"
click at [488, 244] on button "結帳" at bounding box center [482, 252] width 34 height 19
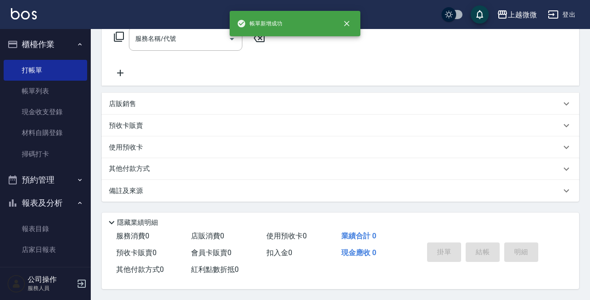
scroll to position [0, 0]
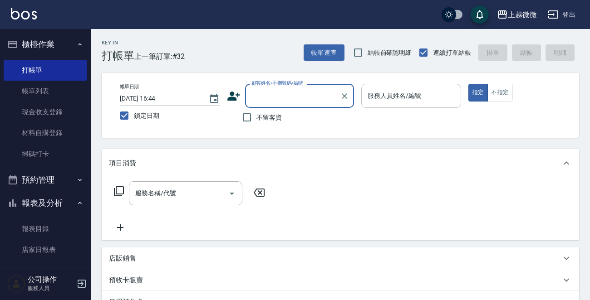
click at [422, 87] on div "服務人員姓名/編號" at bounding box center [411, 96] width 100 height 24
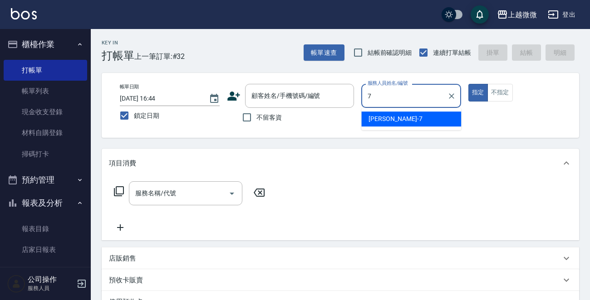
click at [426, 118] on div "[PERSON_NAME] -7" at bounding box center [411, 119] width 100 height 15
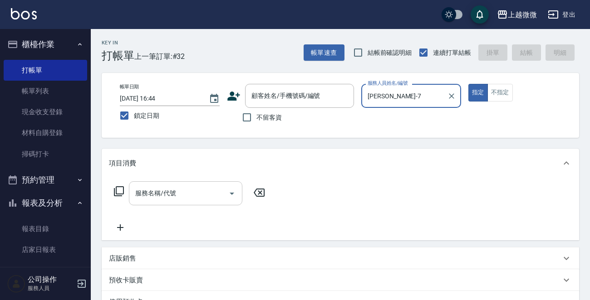
type input "[PERSON_NAME]-7"
click at [187, 195] on input "服務名稱/代號" at bounding box center [179, 194] width 92 height 16
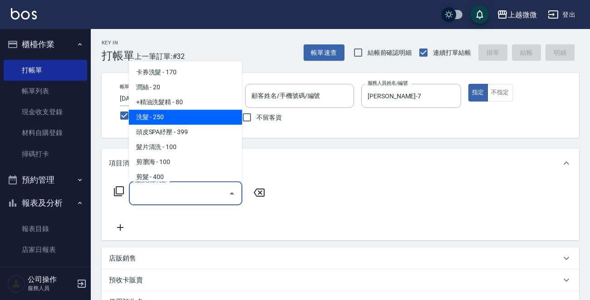
click at [177, 114] on span "洗髮 - 250" at bounding box center [185, 117] width 113 height 15
type input "洗髮(A03)"
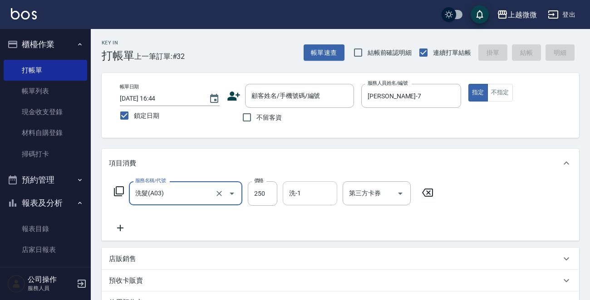
click at [298, 187] on input "洗-1" at bounding box center [310, 194] width 46 height 16
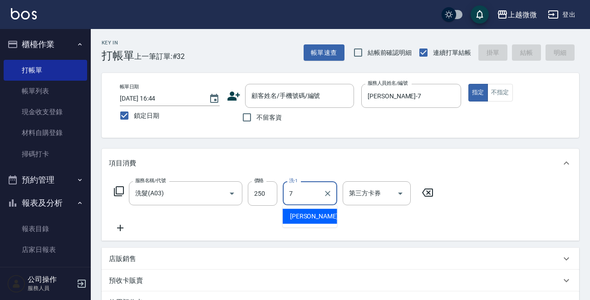
click at [301, 216] on span "[PERSON_NAME] -7" at bounding box center [317, 217] width 54 height 10
type input "[PERSON_NAME]-7"
drag, startPoint x: 117, startPoint y: 224, endPoint x: 127, endPoint y: 226, distance: 10.6
click at [127, 226] on icon at bounding box center [120, 228] width 23 height 11
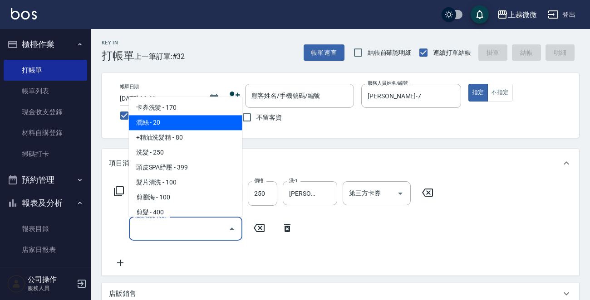
click at [188, 125] on span "潤絲 - 20" at bounding box center [185, 123] width 113 height 15
type input "潤絲(A01)"
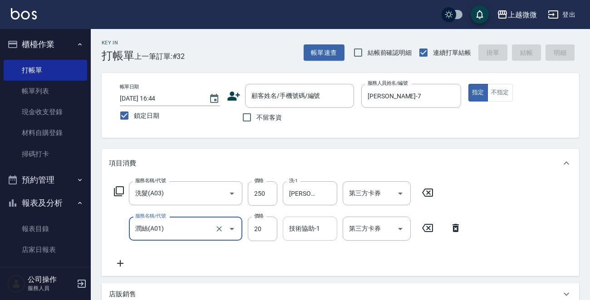
click at [311, 237] on div "技術協助-1" at bounding box center [310, 229] width 54 height 24
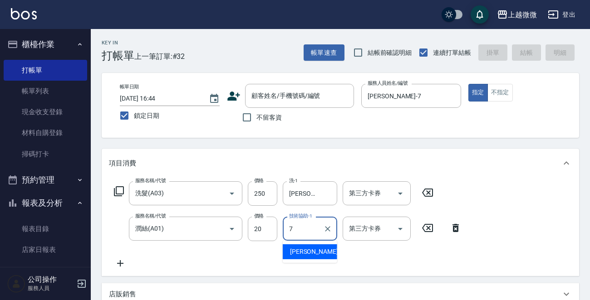
click at [302, 248] on span "[PERSON_NAME] -7" at bounding box center [317, 252] width 54 height 10
type input "[PERSON_NAME]-7"
click at [245, 116] on input "不留客資" at bounding box center [246, 117] width 19 height 19
checkbox input "true"
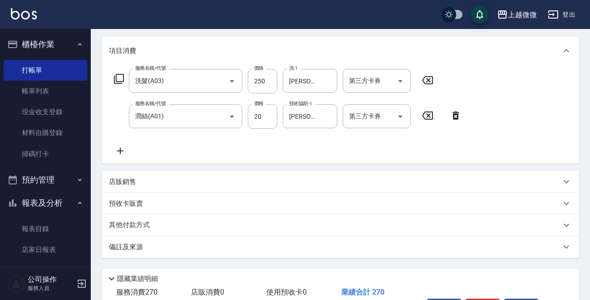
scroll to position [171, 0]
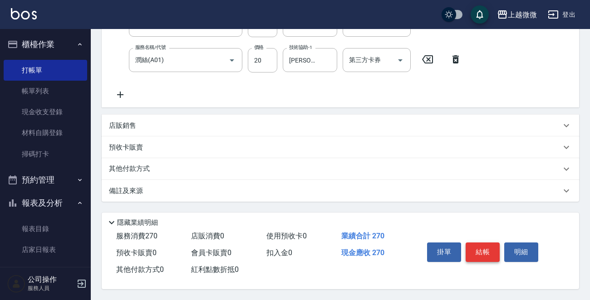
click at [482, 248] on button "結帳" at bounding box center [482, 252] width 34 height 19
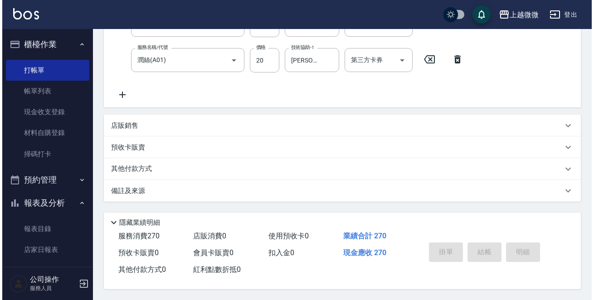
scroll to position [0, 0]
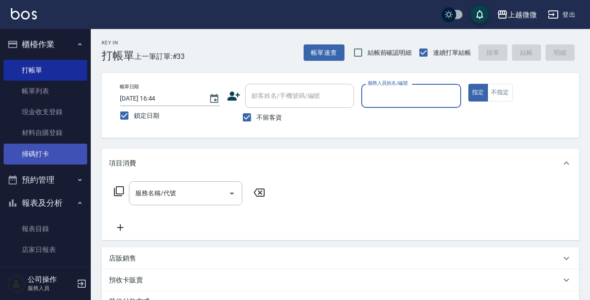
click at [59, 160] on link "掃碼打卡" at bounding box center [45, 154] width 83 height 21
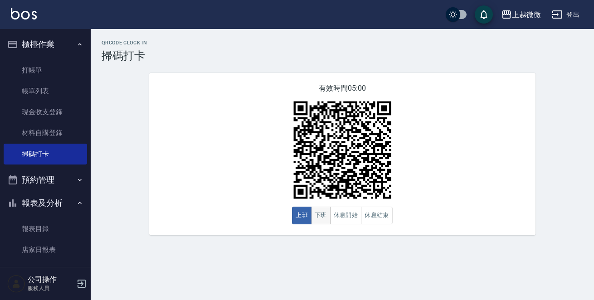
click at [321, 209] on button "下班" at bounding box center [321, 216] width 20 height 18
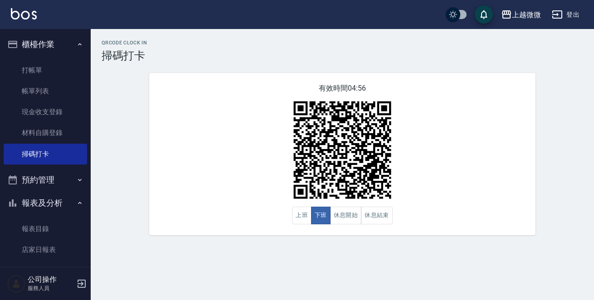
scroll to position [136, 0]
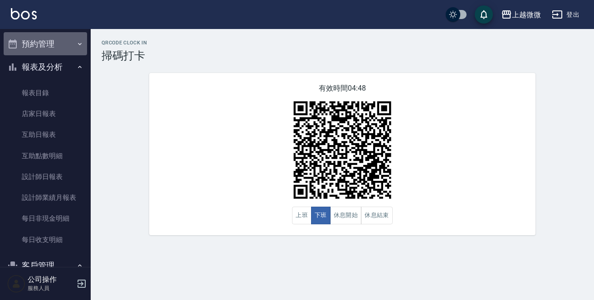
drag, startPoint x: 54, startPoint y: 43, endPoint x: 58, endPoint y: 78, distance: 35.2
click at [54, 43] on button "預約管理" at bounding box center [45, 44] width 83 height 24
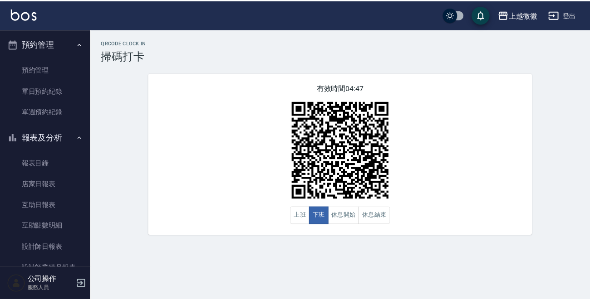
scroll to position [0, 0]
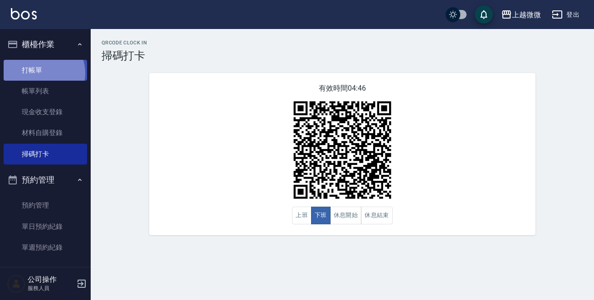
click at [42, 73] on link "打帳單" at bounding box center [45, 70] width 83 height 21
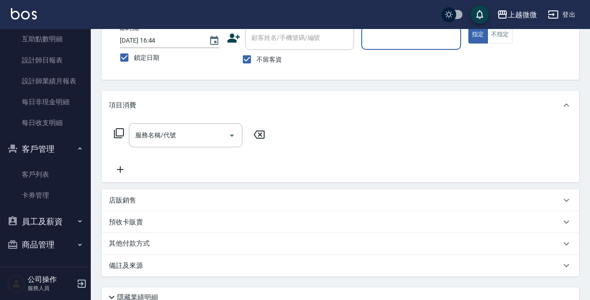
scroll to position [135, 0]
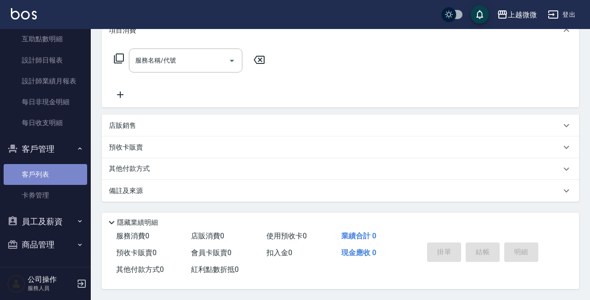
click at [57, 176] on link "客戶列表" at bounding box center [45, 174] width 83 height 21
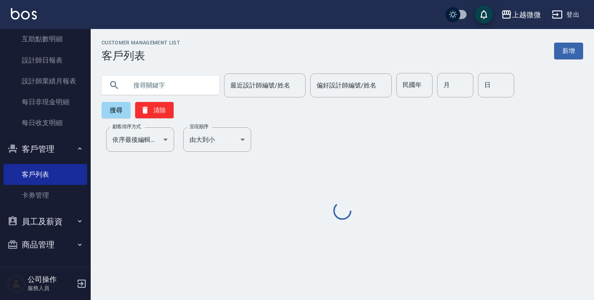
click at [159, 83] on input "text" at bounding box center [169, 85] width 85 height 24
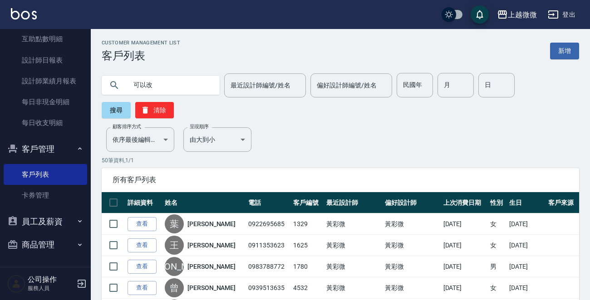
type input "可以改"
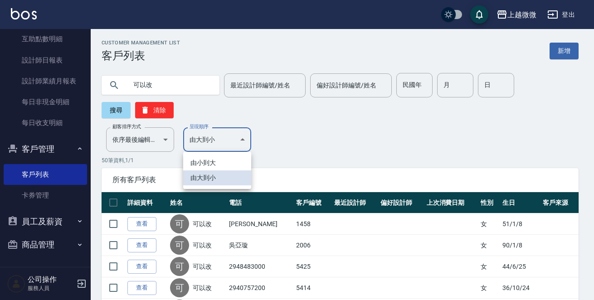
click at [215, 159] on li "由小到大" at bounding box center [217, 163] width 68 height 15
type input "ASC"
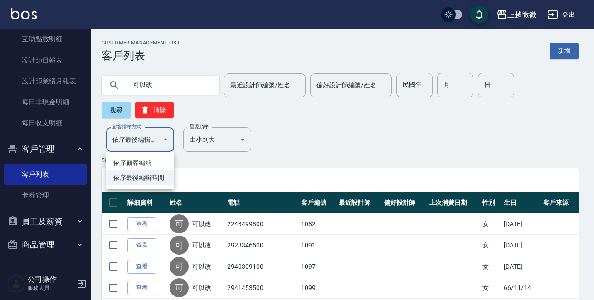
click at [146, 160] on li "依序顧客編號" at bounding box center [140, 163] width 68 height 15
type input "NO"
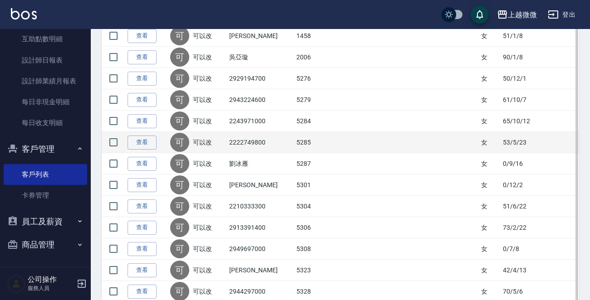
scroll to position [454, 0]
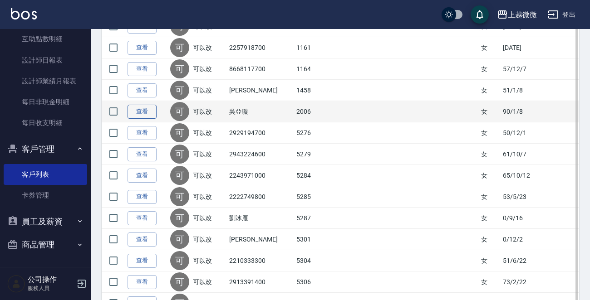
click at [147, 113] on link "查看" at bounding box center [141, 112] width 29 height 14
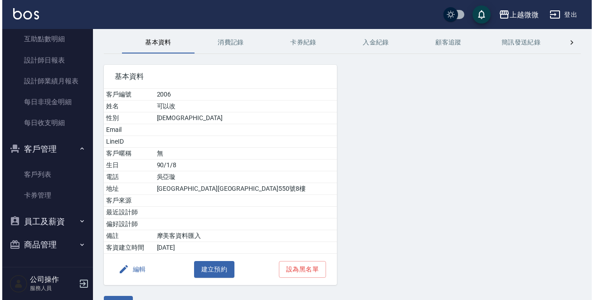
scroll to position [56, 0]
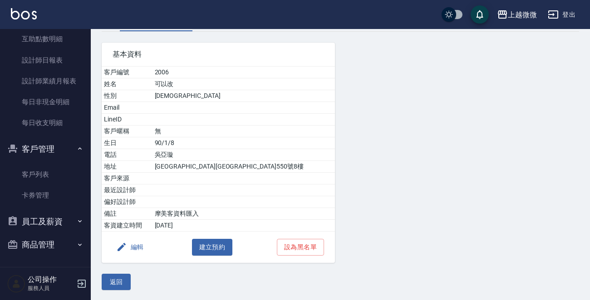
click at [131, 242] on button "編輯" at bounding box center [130, 247] width 35 height 17
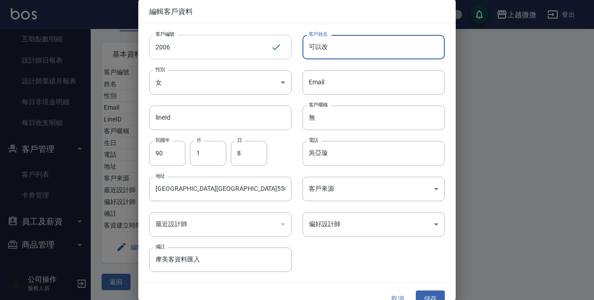
drag, startPoint x: 348, startPoint y: 52, endPoint x: 177, endPoint y: 43, distance: 171.7
click at [177, 42] on div "客戶編號 2006 ​ 客戶編號 客戶姓名 可以改 客戶姓名 性別 女 [DEMOGRAPHIC_DATA] 性別 Email Email lineId li…" at bounding box center [291, 148] width 307 height 248
type input "[PERSON_NAME]"
drag, startPoint x: 345, startPoint y: 151, endPoint x: 117, endPoint y: 144, distance: 227.8
click at [143, 141] on div "客戶編號 2006 ​ 客戶編號 客戶姓名 [PERSON_NAME] 客戶姓名 性別 女 [DEMOGRAPHIC_DATA] 性別 Email Email…" at bounding box center [291, 148] width 307 height 248
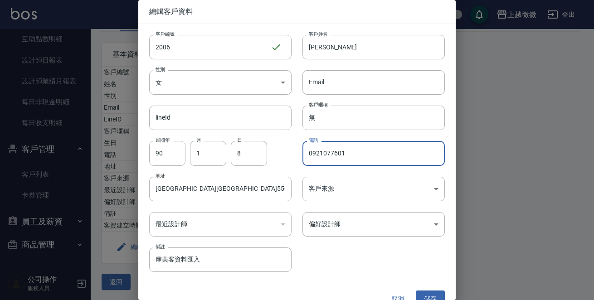
type input "0921077601"
drag, startPoint x: 5, startPoint y: 190, endPoint x: 0, endPoint y: 190, distance: 5.0
click at [0, 190] on div "編輯客戶資料 客戶編號 2006 ​ 客戶編號 客戶姓名 [PERSON_NAME] 客戶姓名 性別 女 [DEMOGRAPHIC_DATA] 性別 Emai…" at bounding box center [297, 150] width 594 height 300
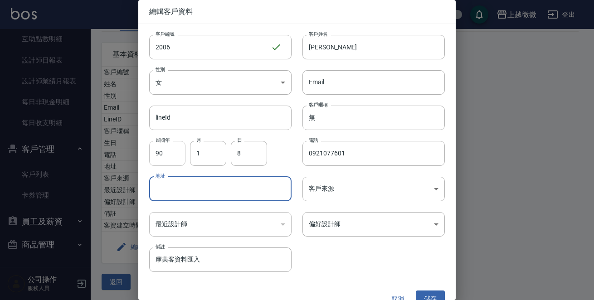
click at [168, 154] on input "90" at bounding box center [167, 153] width 36 height 24
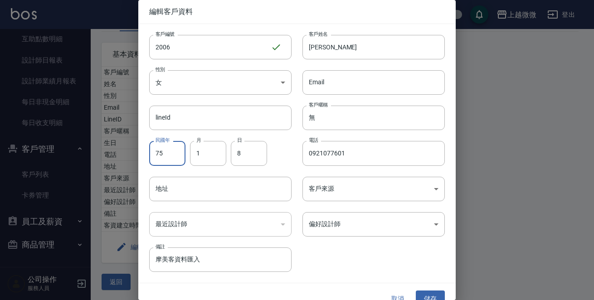
type input "75"
type input "4"
type input "22"
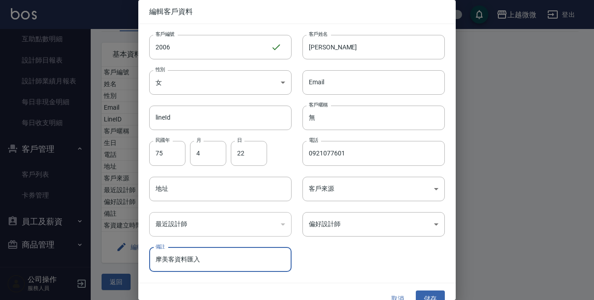
drag, startPoint x: 150, startPoint y: 263, endPoint x: 18, endPoint y: 268, distance: 132.5
click at [18, 268] on div "編輯客戶資料 客戶編號 2006 ​ 客戶編號 客戶姓名 [PERSON_NAME] 客戶姓名 性別 女 [DEMOGRAPHIC_DATA] 性別 Emai…" at bounding box center [297, 150] width 594 height 300
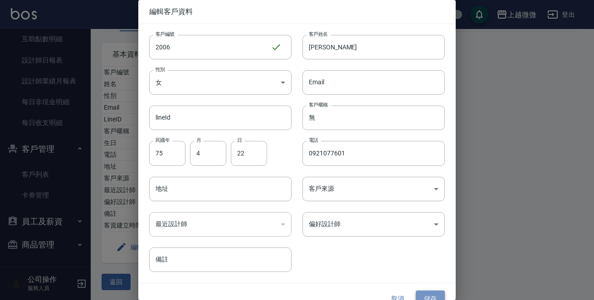
click at [424, 291] on button "儲存" at bounding box center [430, 299] width 29 height 17
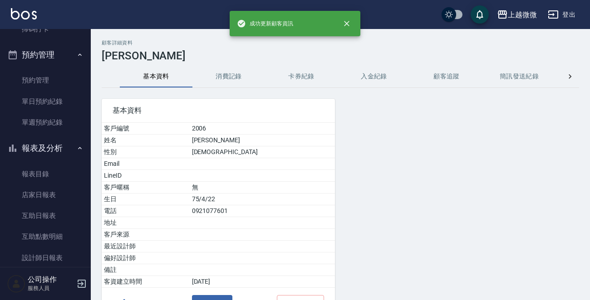
scroll to position [5, 0]
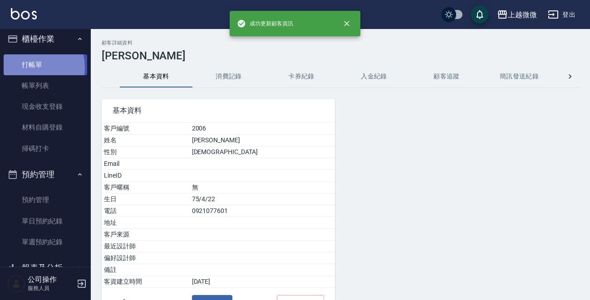
click at [34, 67] on link "打帳單" at bounding box center [45, 64] width 83 height 21
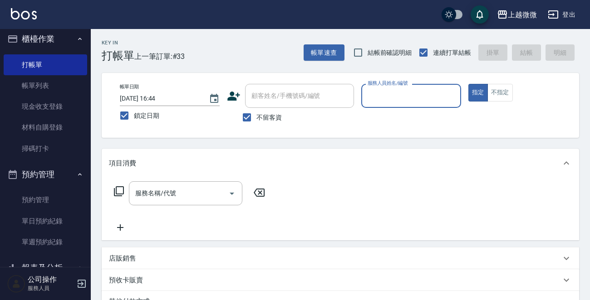
click at [392, 93] on input "服務人員姓名/編號" at bounding box center [411, 96] width 92 height 16
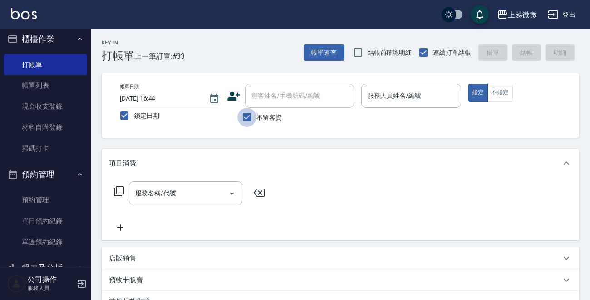
drag, startPoint x: 245, startPoint y: 116, endPoint x: 280, endPoint y: 99, distance: 38.8
click at [245, 116] on input "不留客資" at bounding box center [246, 117] width 19 height 19
checkbox input "false"
click at [280, 99] on div "顧客姓名/手機號碼/編號 顧客姓名/手機號碼/編號" at bounding box center [299, 96] width 109 height 24
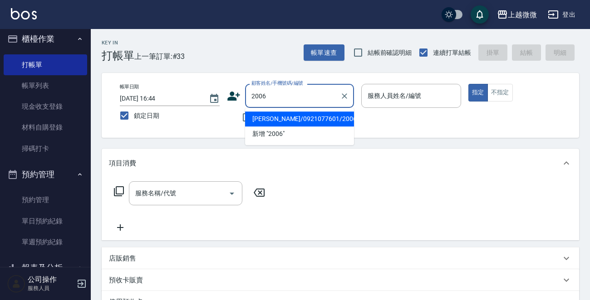
click at [297, 117] on li "[PERSON_NAME]/0921077601/2006" at bounding box center [299, 119] width 109 height 15
type input "[PERSON_NAME]/0921077601/2006"
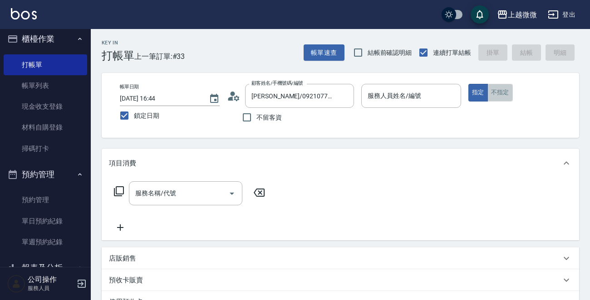
click at [507, 94] on button "不指定" at bounding box center [499, 93] width 25 height 18
click at [407, 93] on div "服務人員姓名/編號 服務人員姓名/編號" at bounding box center [411, 96] width 100 height 24
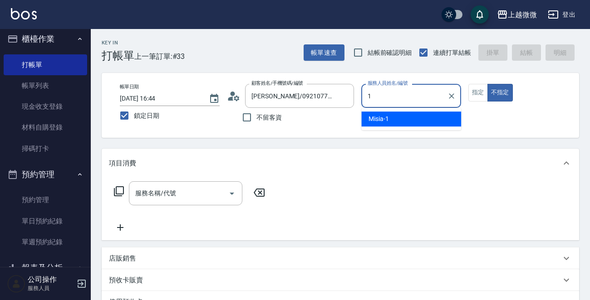
click at [391, 119] on div "Misia -1" at bounding box center [411, 119] width 100 height 15
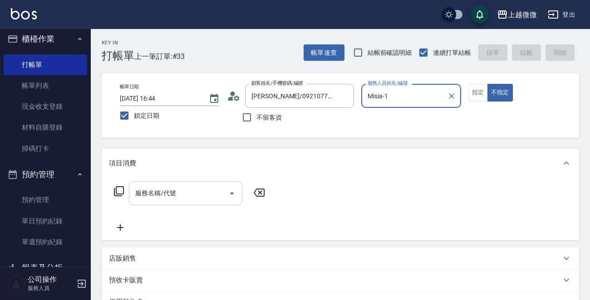
type input "Misia-1"
click at [179, 191] on input "服務名稱/代號" at bounding box center [179, 194] width 92 height 16
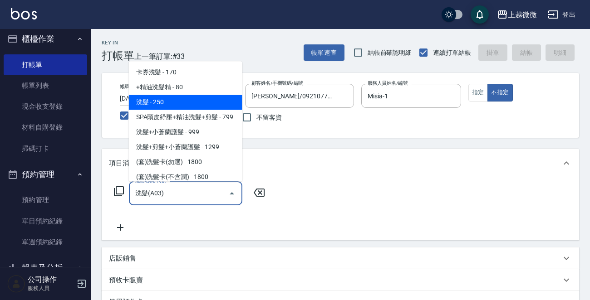
type input "洗髮(A03)"
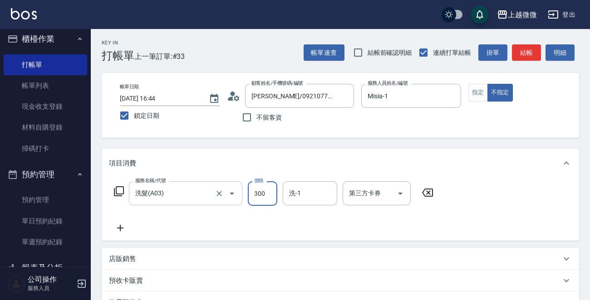
type input "300"
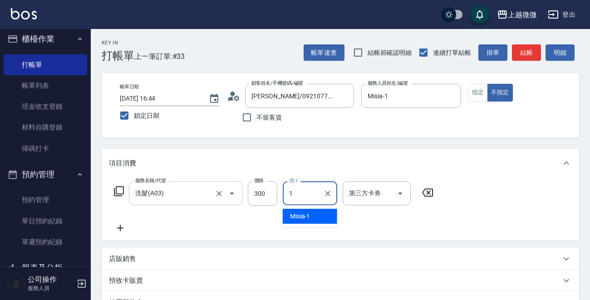
type input "Misia-1"
click at [115, 230] on icon at bounding box center [120, 228] width 23 height 11
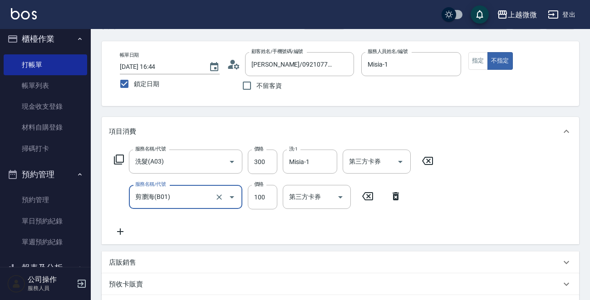
scroll to position [45, 0]
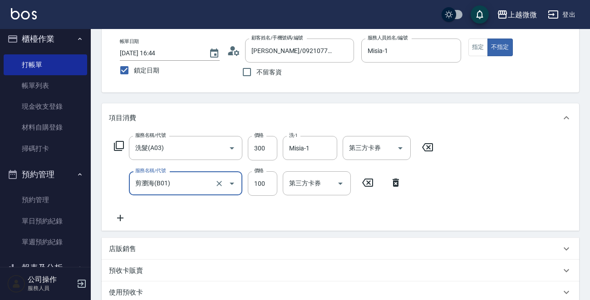
type input "剪瀏海(B01)"
click at [118, 219] on icon at bounding box center [120, 218] width 23 height 11
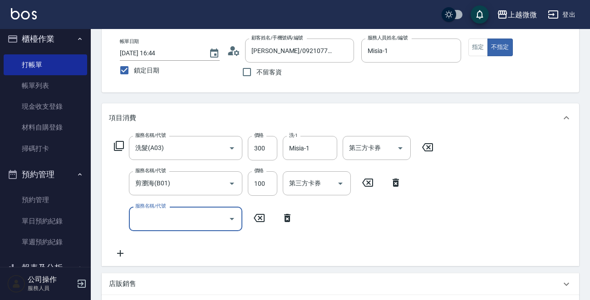
click at [147, 217] on input "服務名稱/代號" at bounding box center [179, 219] width 92 height 16
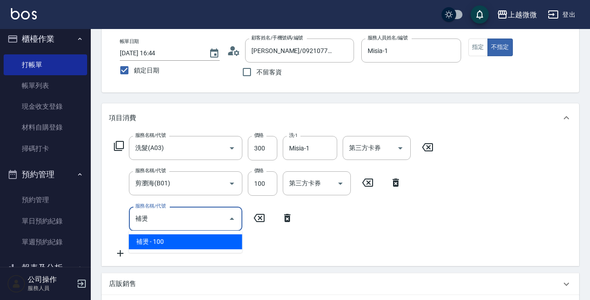
click at [150, 240] on span "補燙 - 100" at bounding box center [185, 242] width 113 height 15
type input "補燙(C01)"
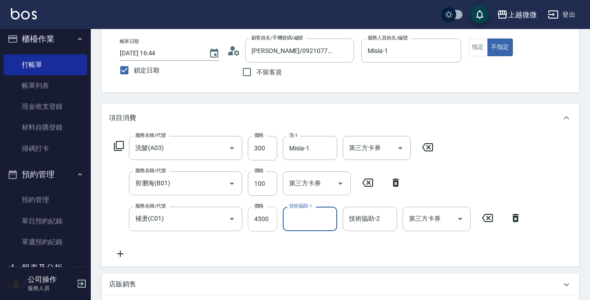
click at [263, 222] on input "4500" at bounding box center [262, 219] width 29 height 24
type input "400"
click at [299, 219] on div "技術協助-1 技術協助-1" at bounding box center [310, 219] width 54 height 24
click at [304, 244] on span "Misia -1" at bounding box center [300, 242] width 20 height 10
type input "Misia-1"
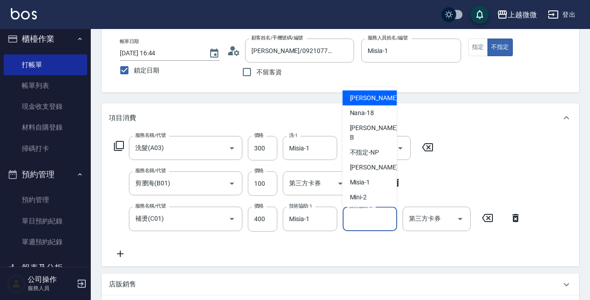
click at [354, 223] on input "技術協助-2" at bounding box center [370, 219] width 46 height 16
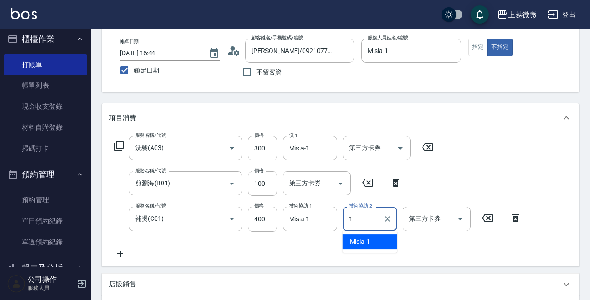
click at [355, 237] on span "Misia -1" at bounding box center [360, 242] width 20 height 10
type input "Misia-1"
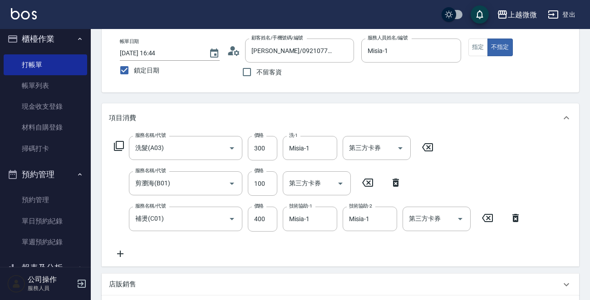
click at [119, 253] on icon at bounding box center [120, 254] width 23 height 11
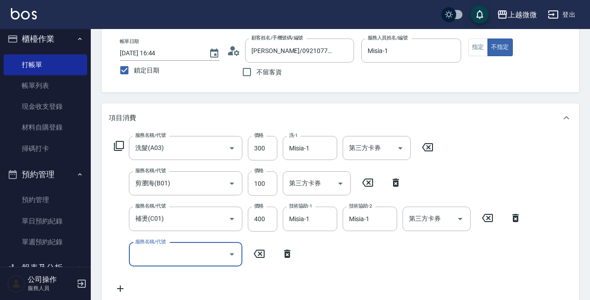
click at [220, 263] on div "服務名稱/代號" at bounding box center [185, 255] width 113 height 24
type input "潤絲(A01)"
click at [303, 261] on input "技術協助-1" at bounding box center [310, 255] width 46 height 16
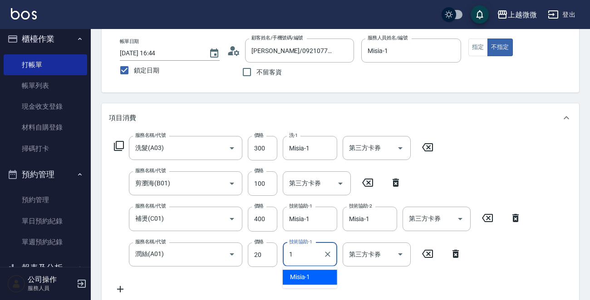
click at [314, 281] on div "Misia -1" at bounding box center [310, 277] width 54 height 15
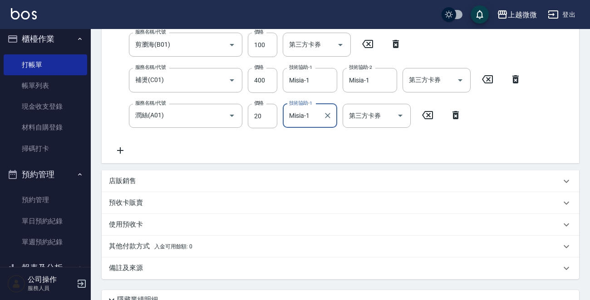
scroll to position [264, 0]
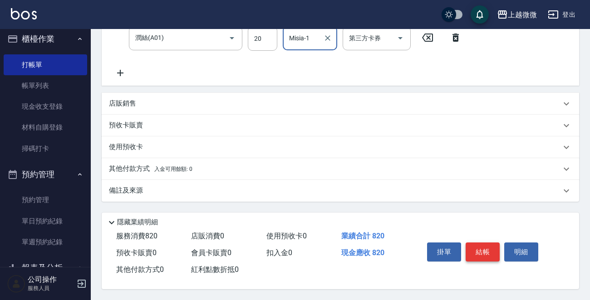
type input "Misia-1"
click at [478, 249] on button "結帳" at bounding box center [482, 252] width 34 height 19
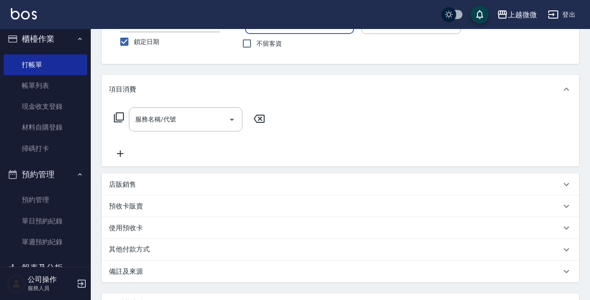
scroll to position [157, 0]
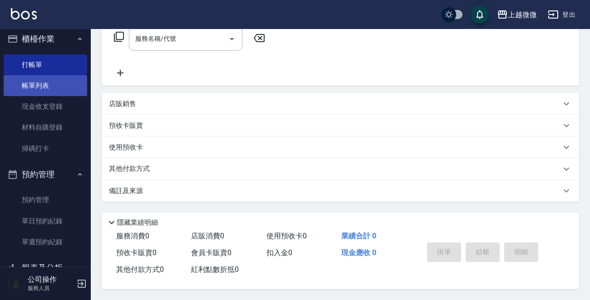
click at [42, 81] on link "帳單列表" at bounding box center [45, 85] width 83 height 21
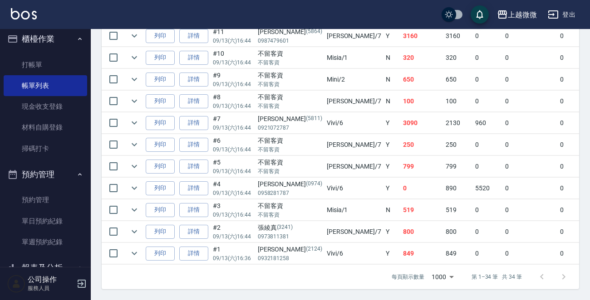
scroll to position [780, 0]
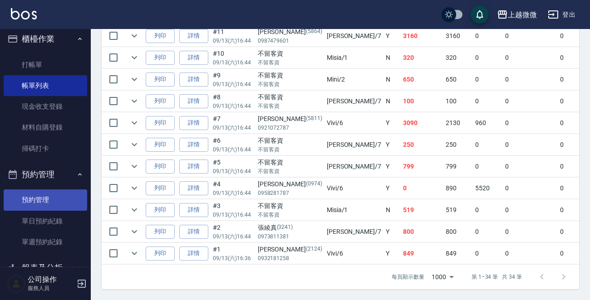
click at [46, 196] on link "預約管理" at bounding box center [45, 200] width 83 height 21
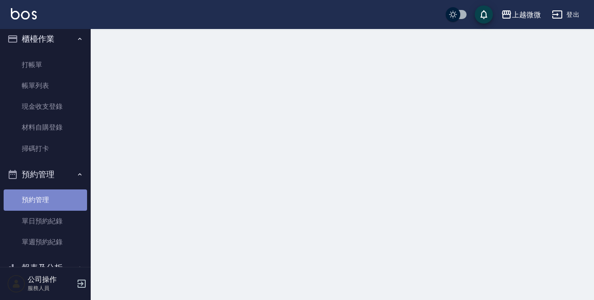
click at [49, 195] on link "預約管理" at bounding box center [45, 200] width 83 height 21
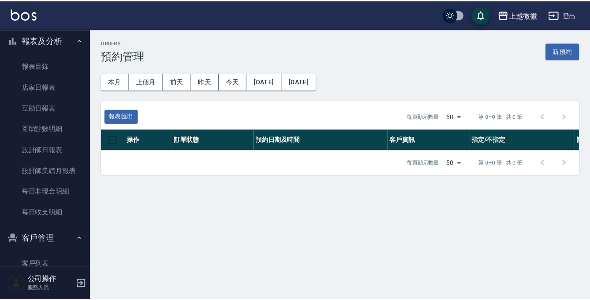
scroll to position [232, 0]
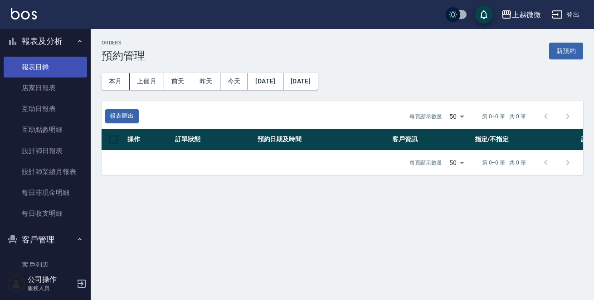
click at [47, 63] on link "報表目錄" at bounding box center [45, 67] width 83 height 21
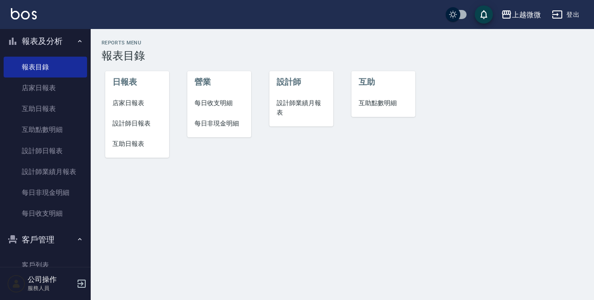
click at [127, 102] on span "店家日報表" at bounding box center [137, 103] width 49 height 10
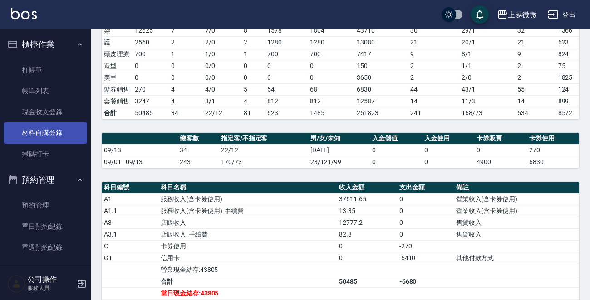
click at [67, 127] on link "材料自購登錄" at bounding box center [45, 132] width 83 height 21
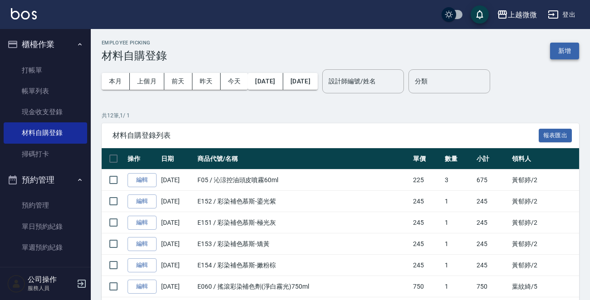
click at [565, 48] on button "新增" at bounding box center [564, 51] width 29 height 17
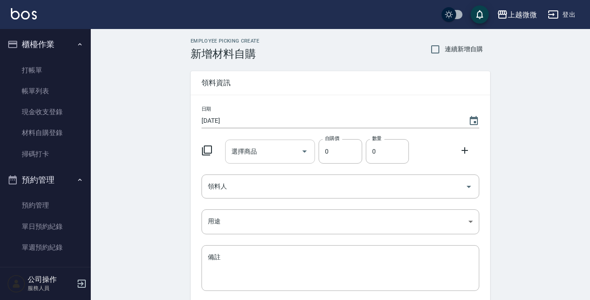
click at [292, 153] on input "選擇商品" at bounding box center [263, 152] width 69 height 16
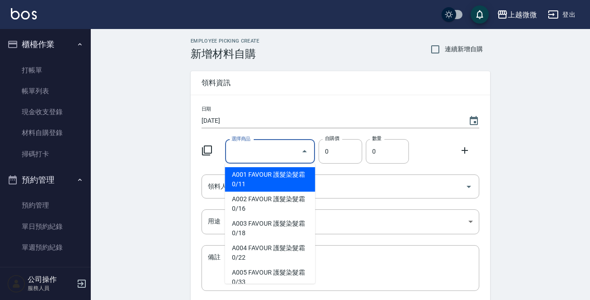
click at [246, 150] on input "選擇商品" at bounding box center [263, 152] width 69 height 16
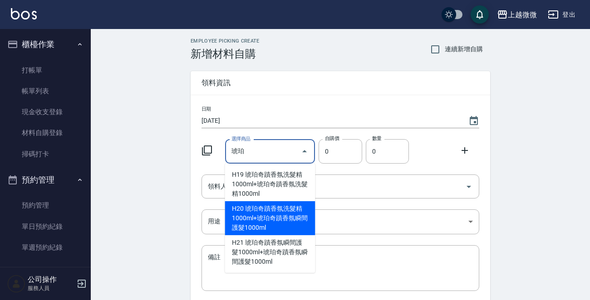
click at [285, 215] on li "H20 琥珀奇蹟香氛洗髮精1000ml+琥珀奇蹟香氛瞬間護髮1000ml" at bounding box center [270, 218] width 90 height 34
type input "琥珀奇蹟香氛洗髮精1000ml+琥珀奇蹟香氛瞬間護髮1000ml"
type input "700"
type input "1"
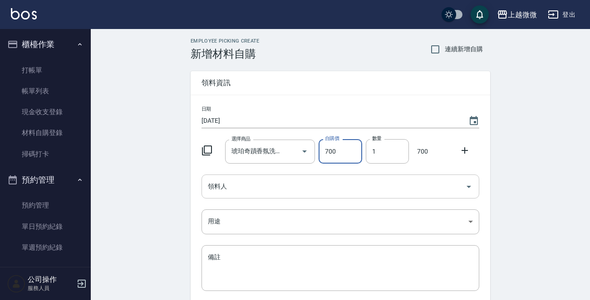
click at [272, 185] on input "領料人" at bounding box center [334, 187] width 256 height 16
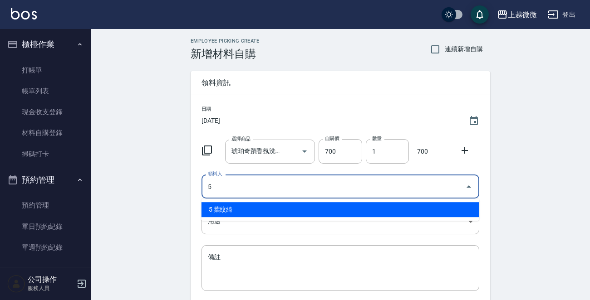
click at [240, 211] on li "5 葉紋綺" at bounding box center [340, 209] width 278 height 15
type input "5 葉紋綺"
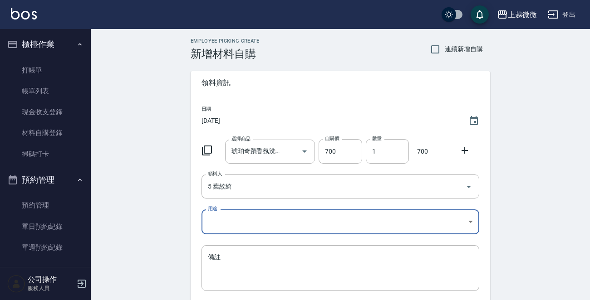
click at [238, 222] on body "上越微微 登出 櫃檯作業 打帳單 帳單列表 現金收支登錄 材料自購登錄 掃碼打卡 預約管理 預約管理 單日預約紀錄 單週預約紀錄 報表及分析 報表目錄 店家日…" at bounding box center [295, 187] width 590 height 374
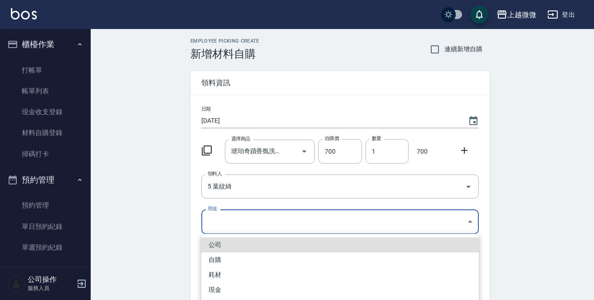
click at [215, 261] on li "自購" at bounding box center [340, 260] width 278 height 15
type input "自購"
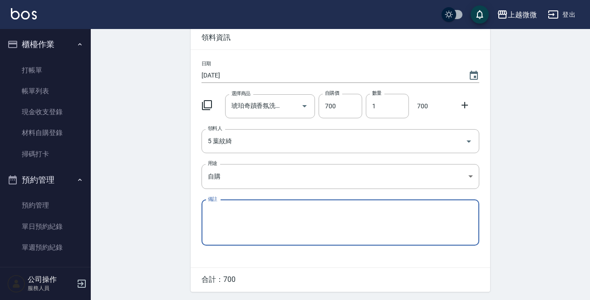
scroll to position [74, 0]
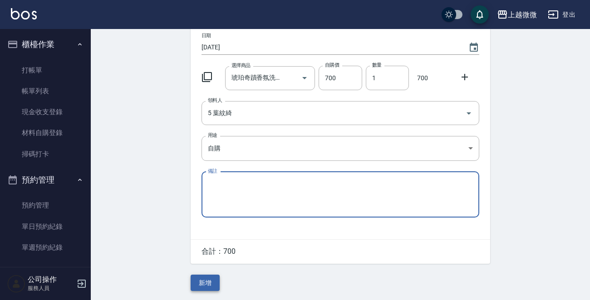
click at [198, 282] on button "新增" at bounding box center [205, 283] width 29 height 17
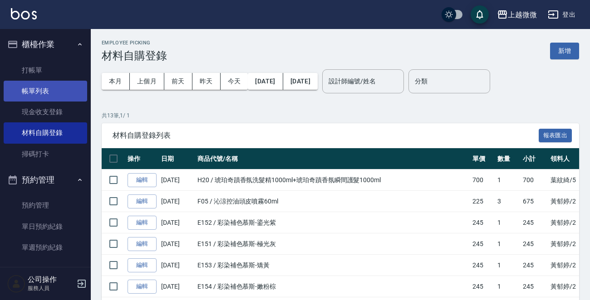
click at [31, 96] on link "帳單列表" at bounding box center [45, 91] width 83 height 21
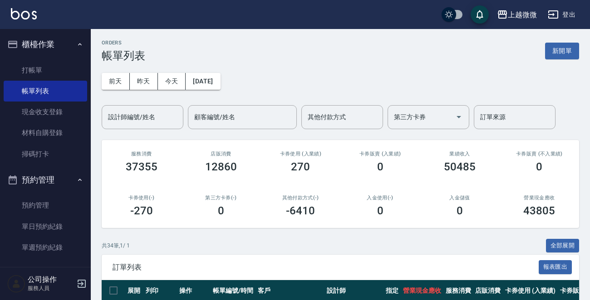
scroll to position [91, 0]
